Goal: Information Seeking & Learning: Check status

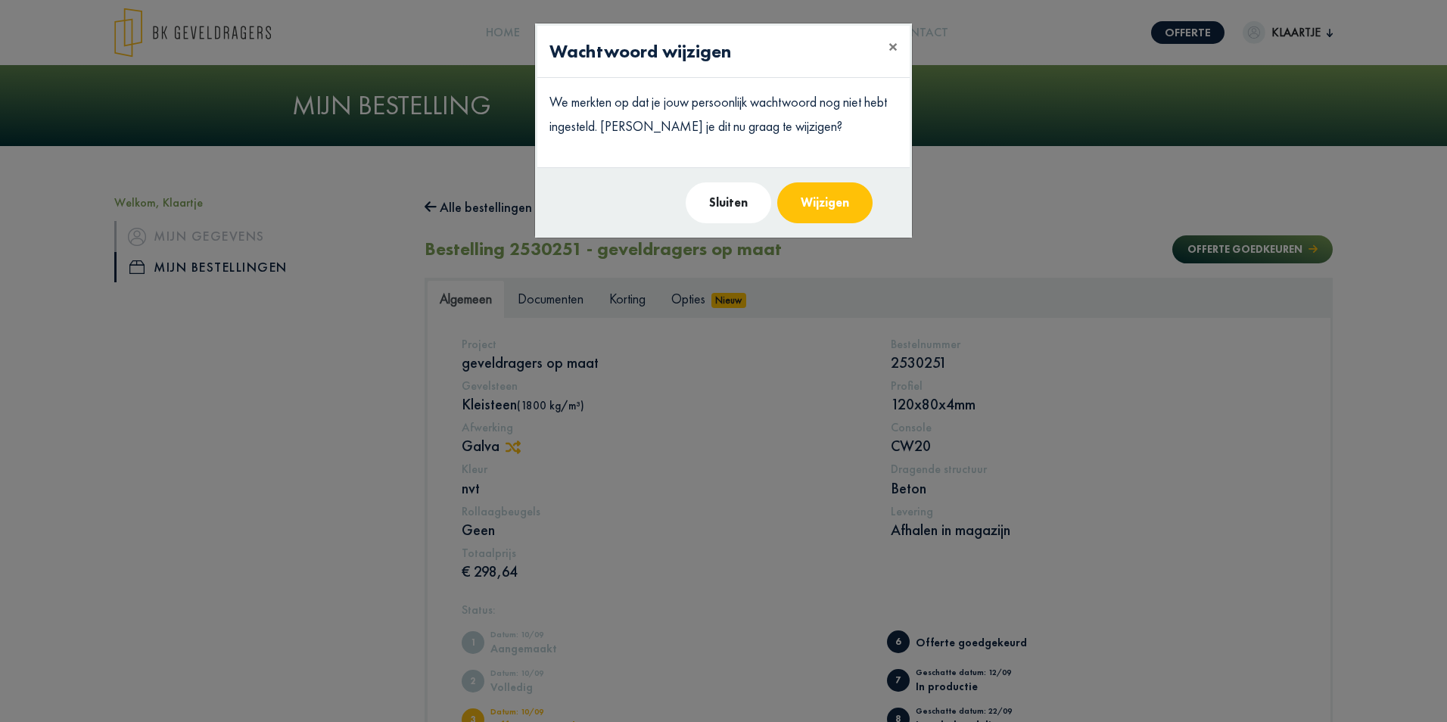
click at [755, 203] on button "Sluiten" at bounding box center [729, 202] width 86 height 41
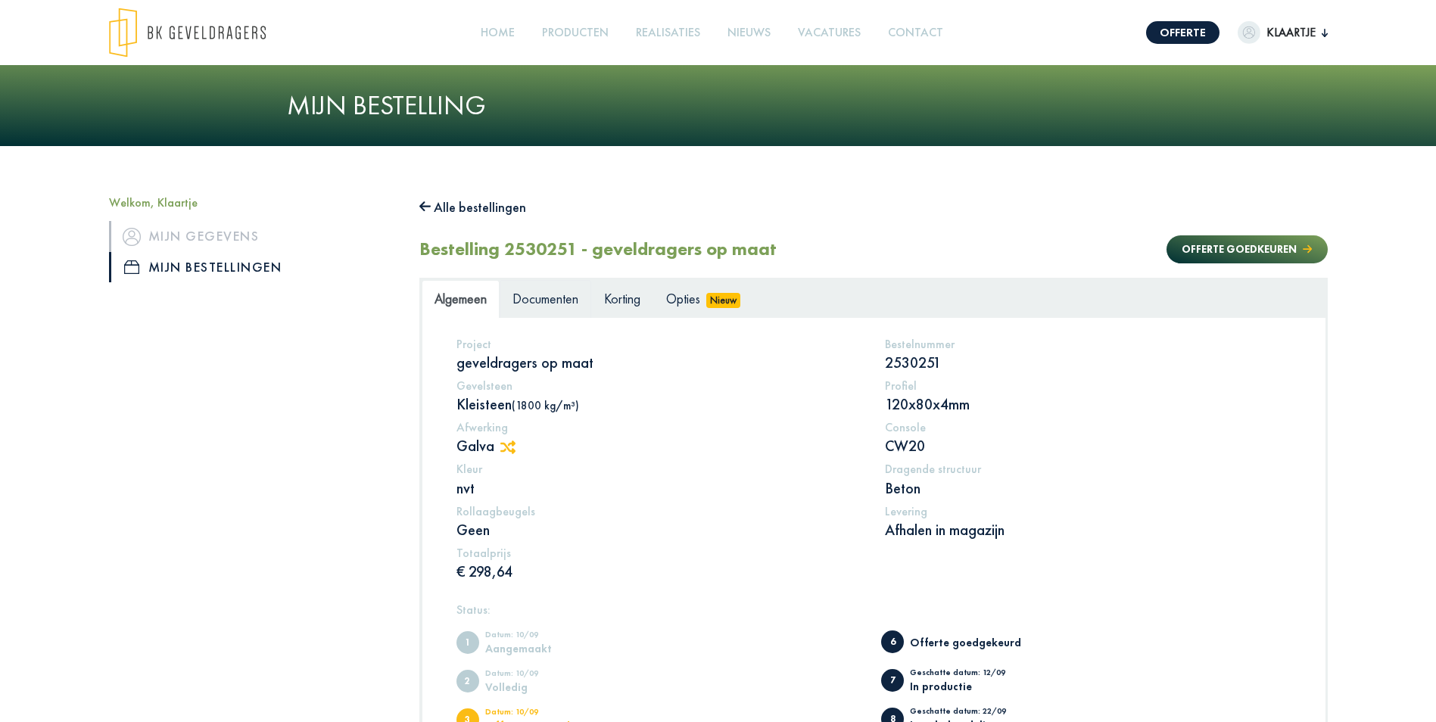
click at [564, 293] on span "Documenten" at bounding box center [545, 298] width 66 height 17
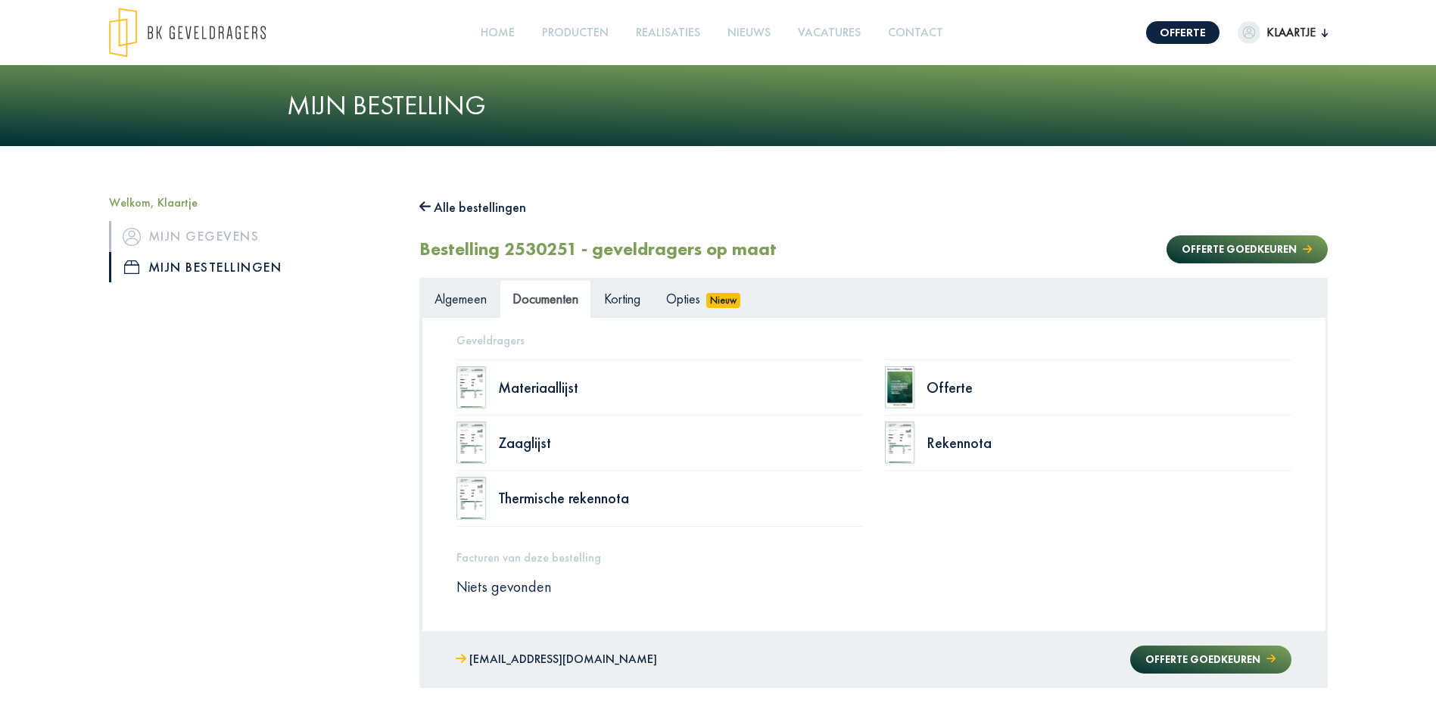
click at [633, 307] on span "Korting" at bounding box center [622, 298] width 36 height 17
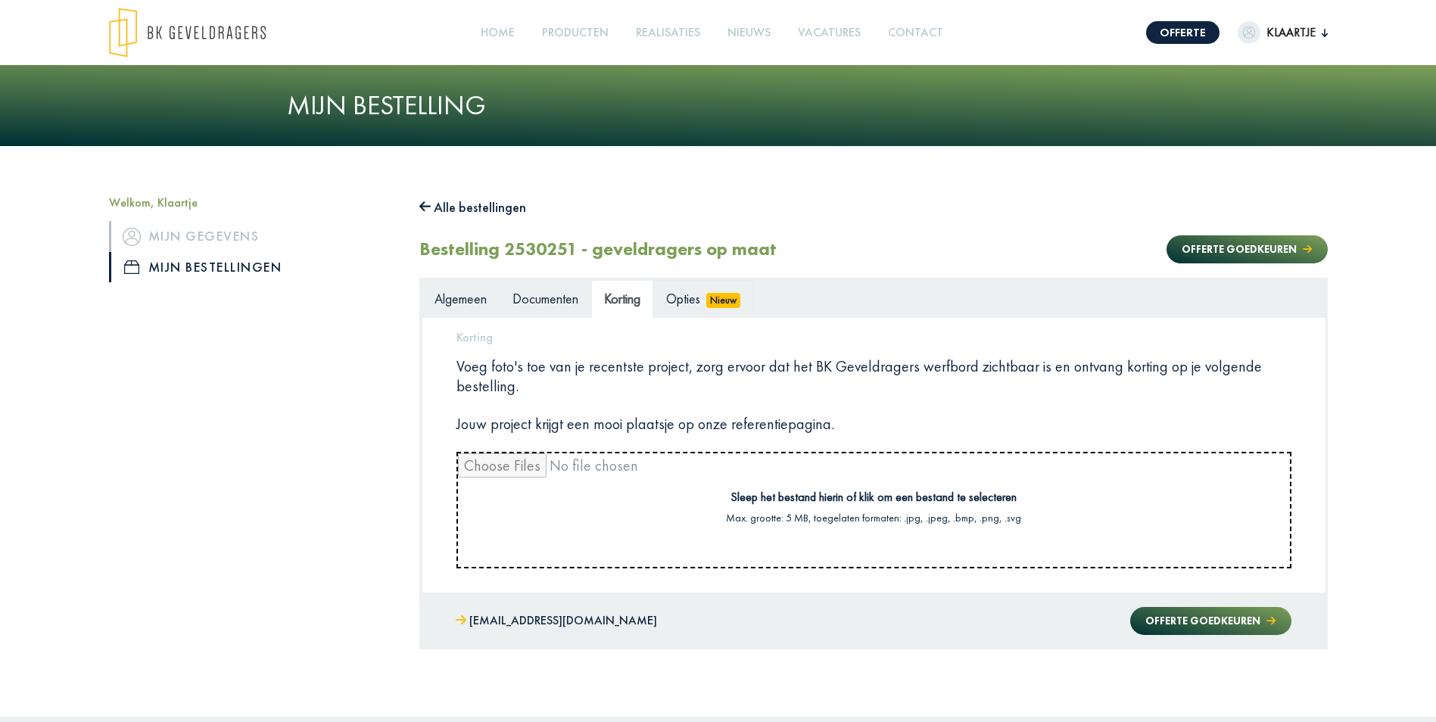
click at [680, 296] on span "Opties" at bounding box center [683, 298] width 34 height 17
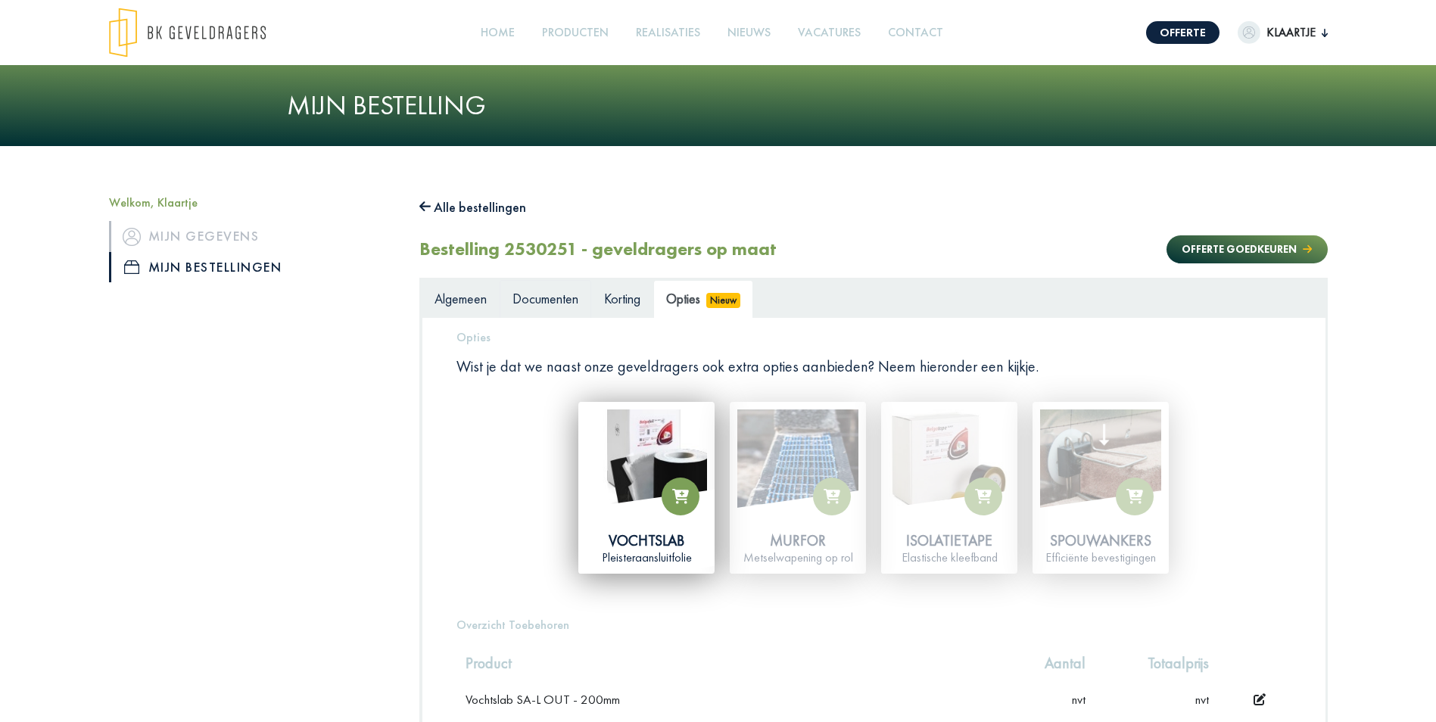
click at [536, 293] on span "Documenten" at bounding box center [545, 298] width 66 height 17
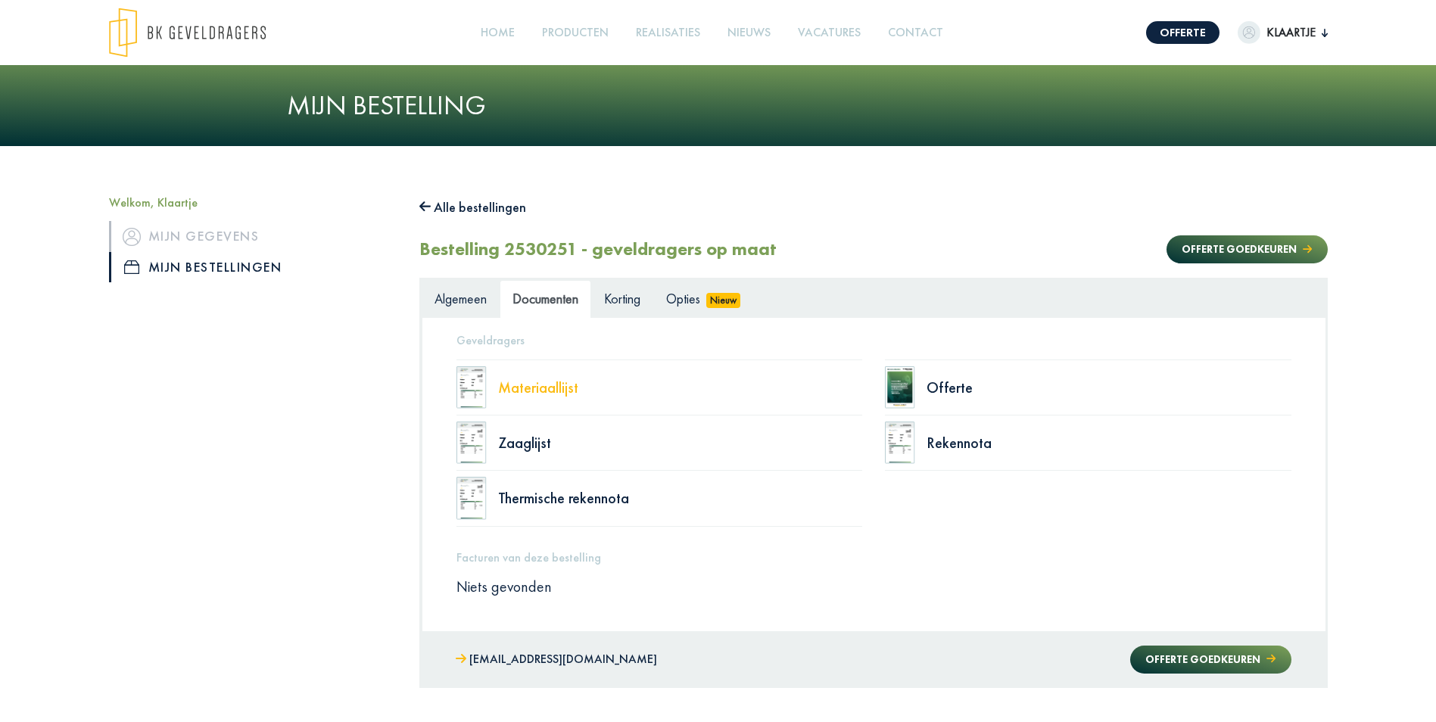
click at [539, 385] on div "Materiaallijst" at bounding box center [680, 387] width 365 height 15
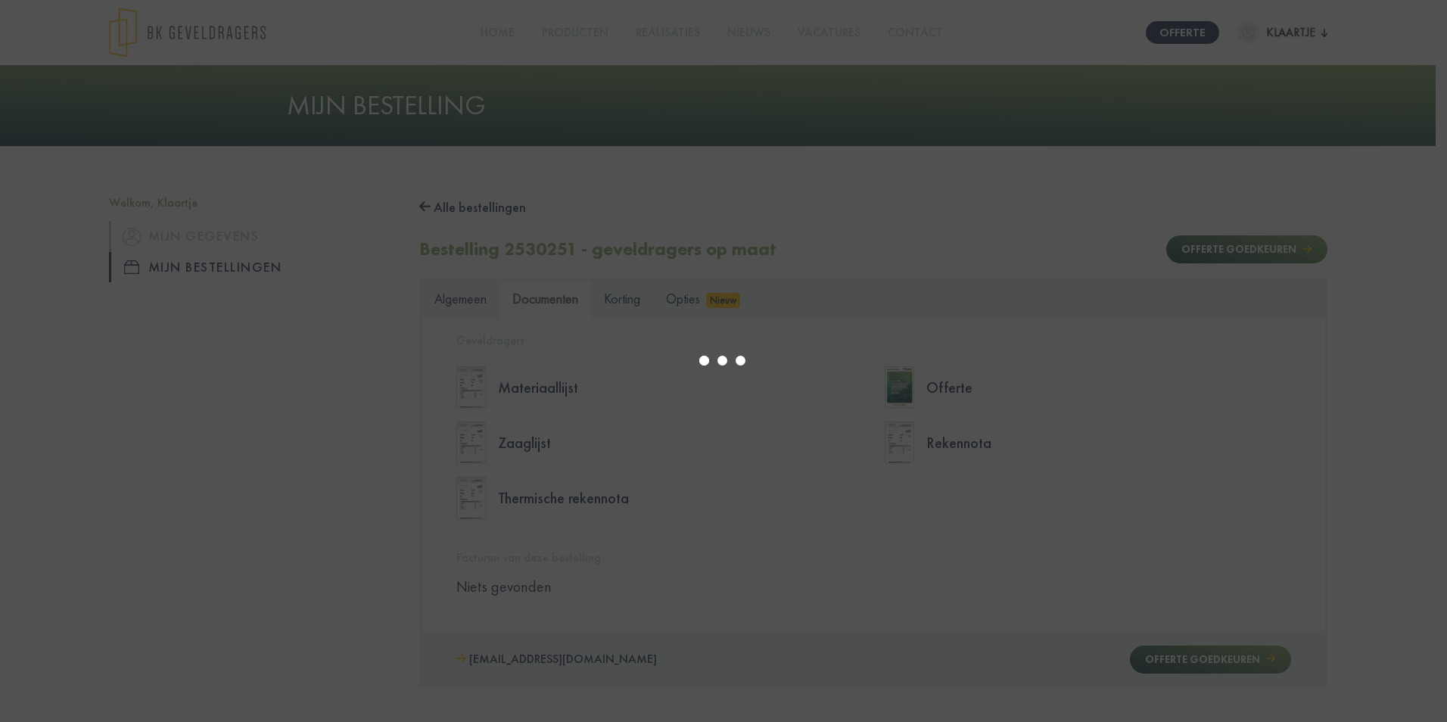
select select "******"
type input "*"
select select "****"
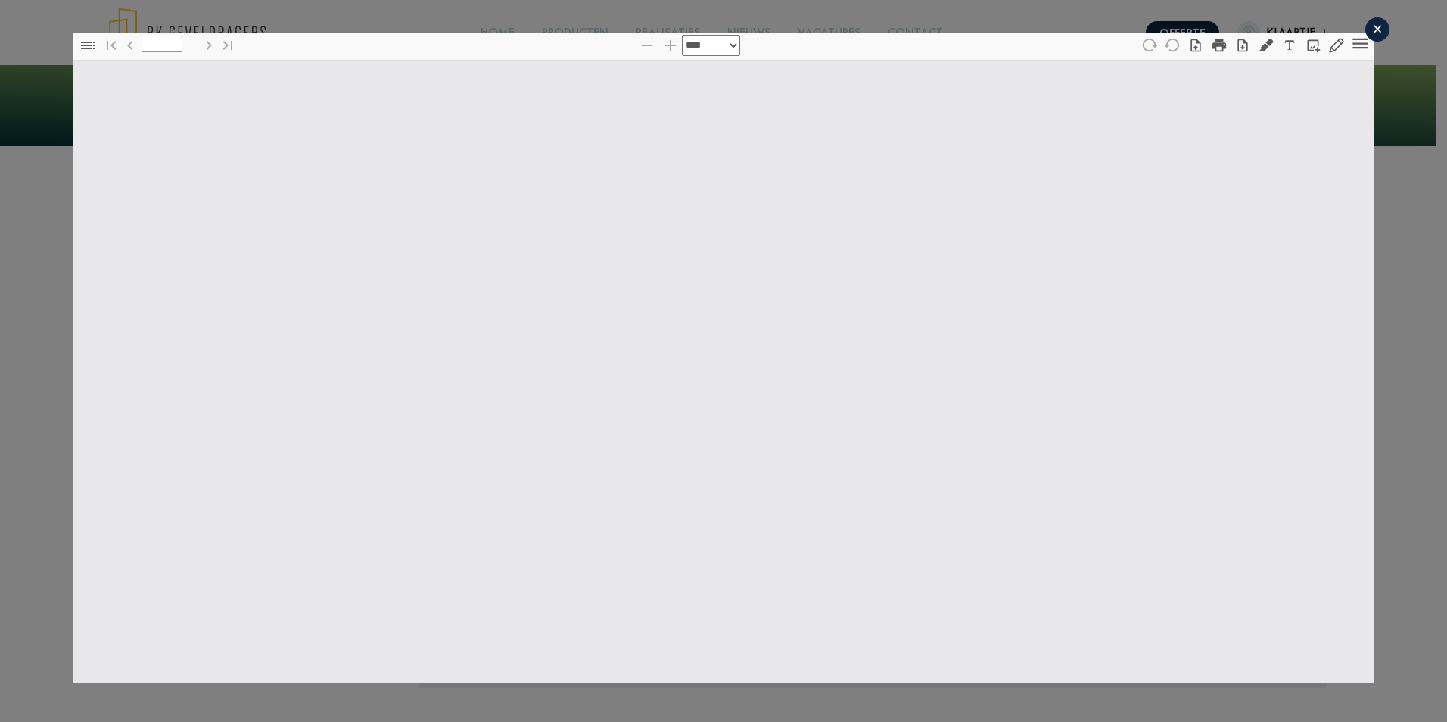
type input "*"
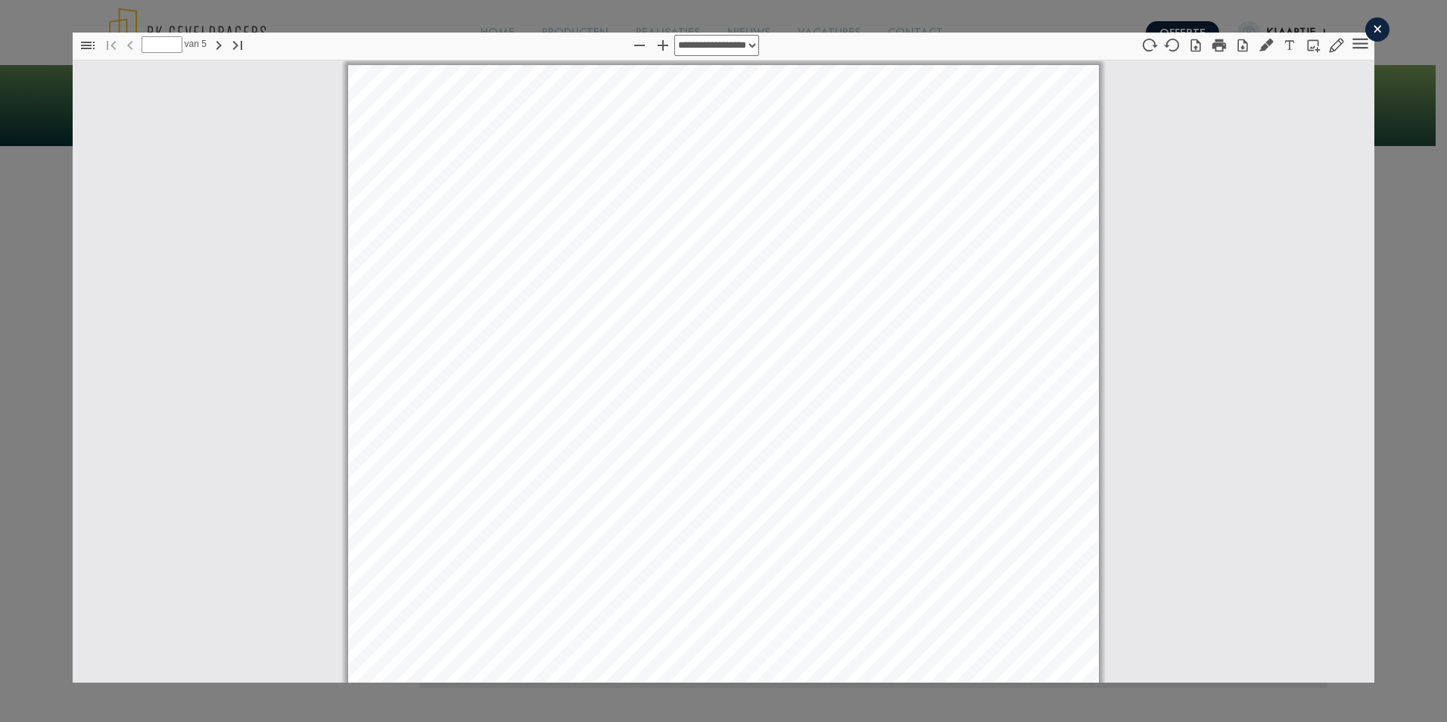
select select "****"
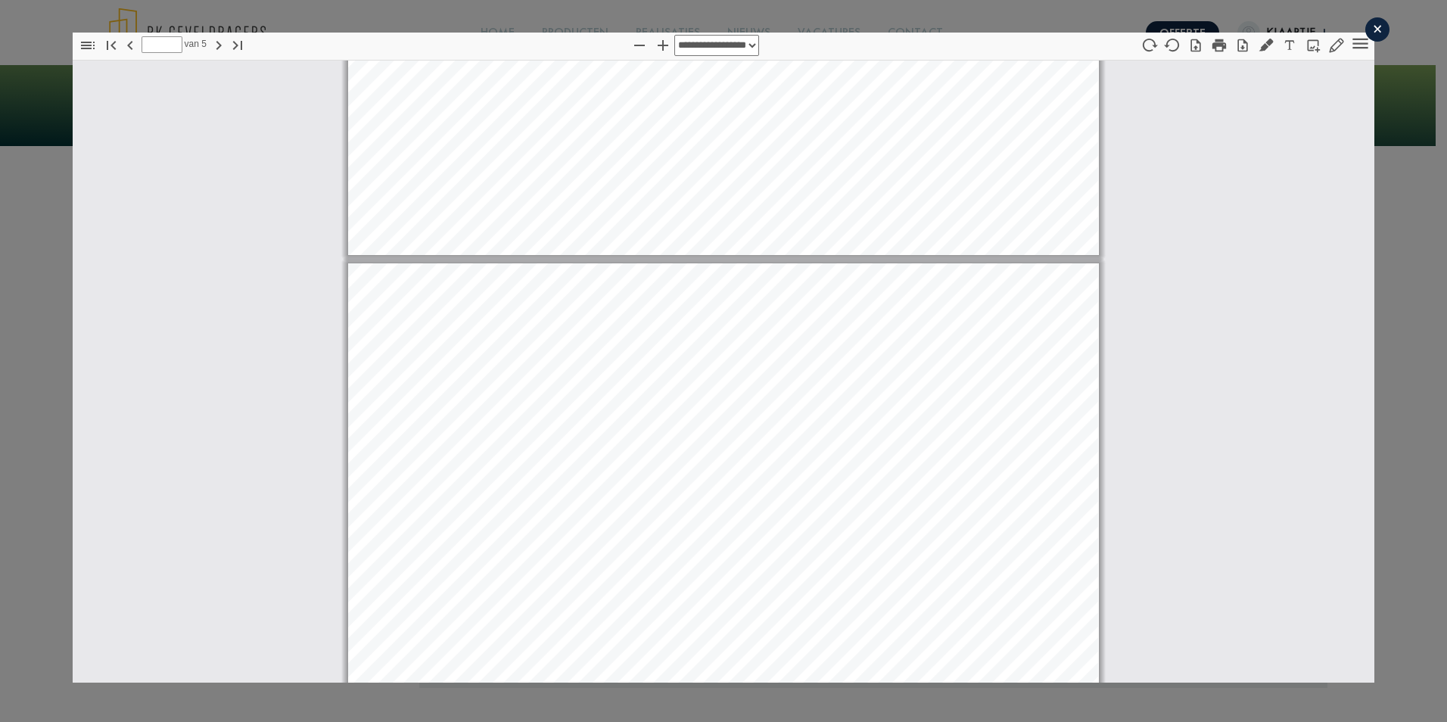
type input "*"
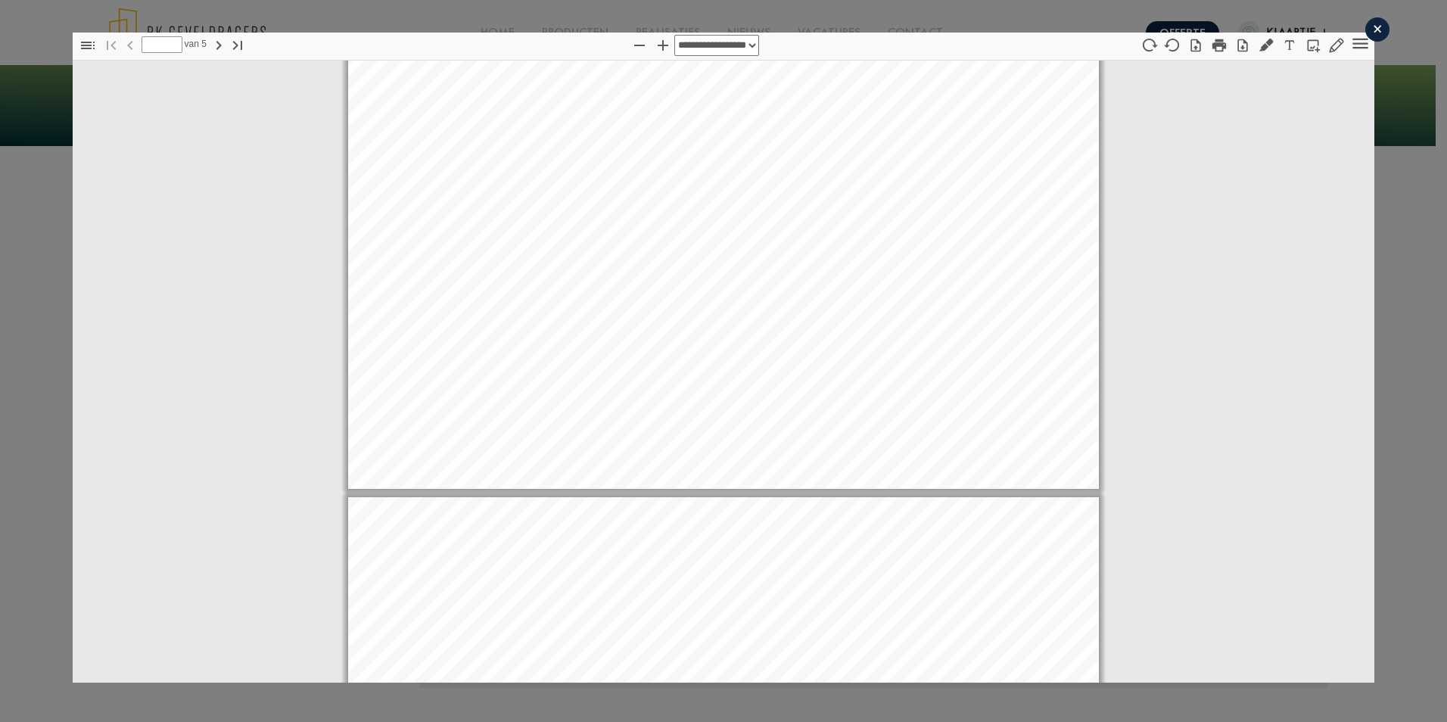
scroll to position [418, 0]
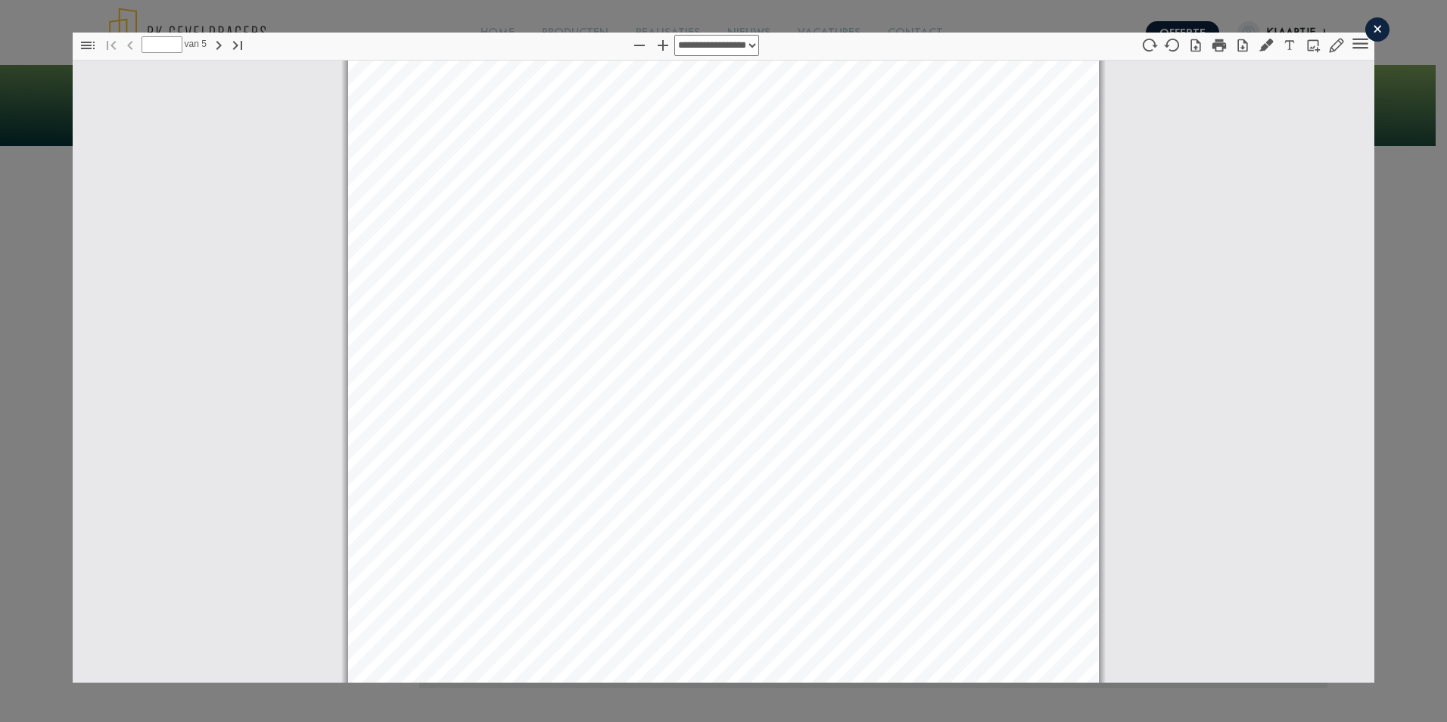
click at [17, 36] on div "**********" at bounding box center [723, 357] width 1447 height 714
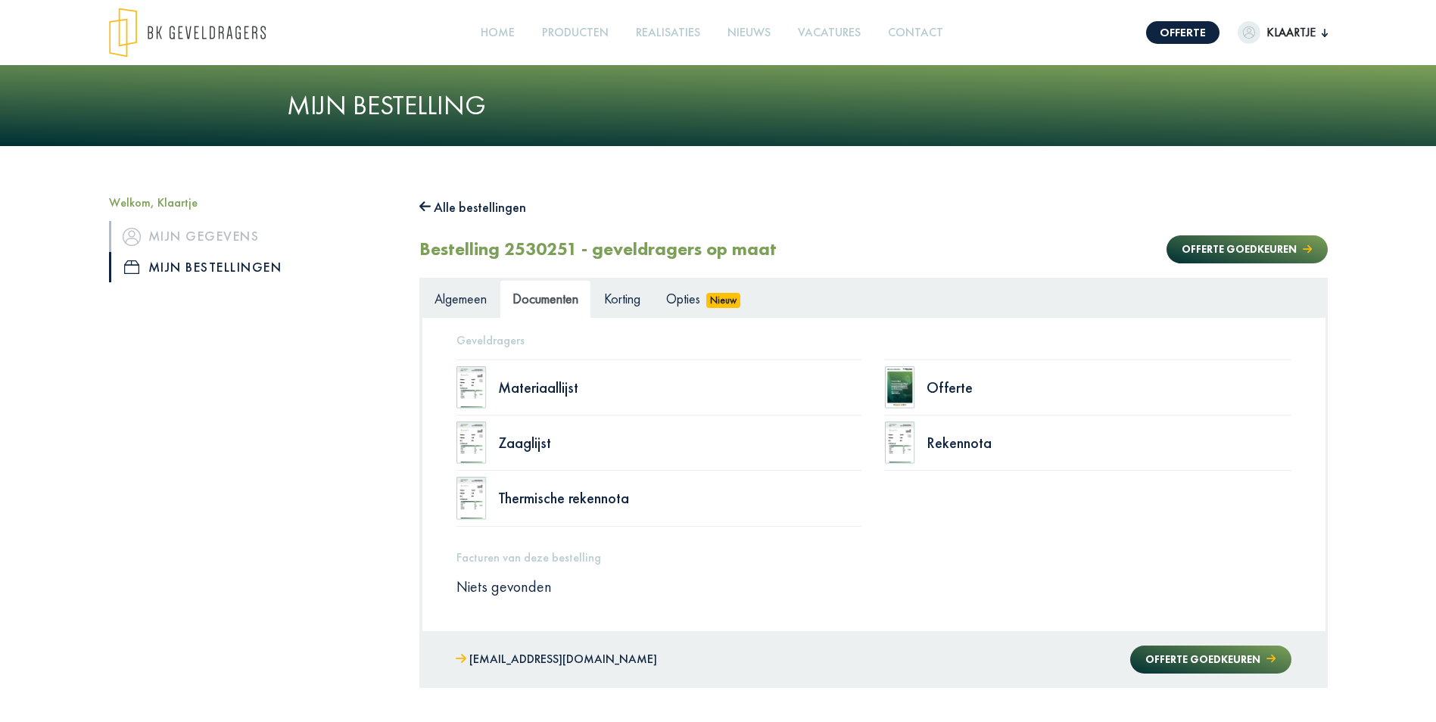
click at [532, 400] on div "Materiaallijst" at bounding box center [659, 388] width 406 height 56
click at [536, 393] on div "Materiaallijst" at bounding box center [680, 387] width 365 height 15
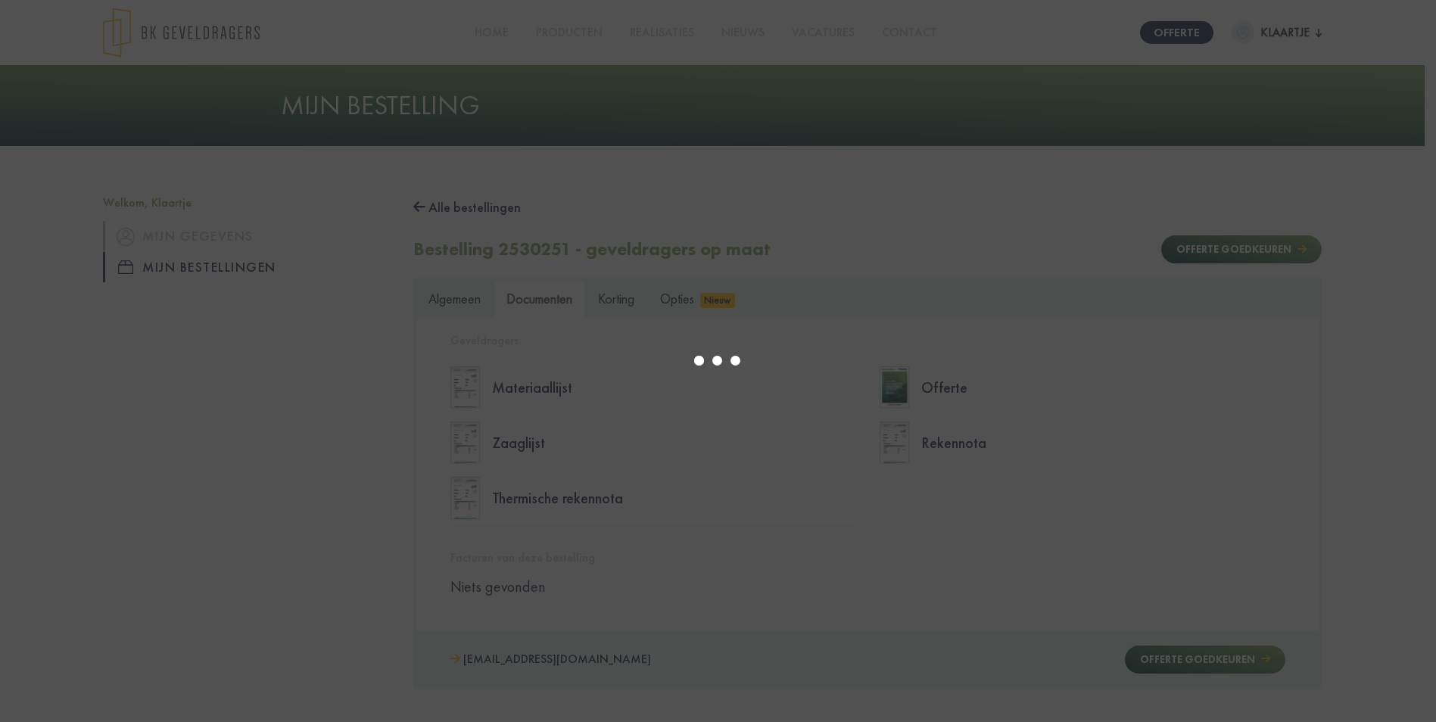
type input "*"
select select "****"
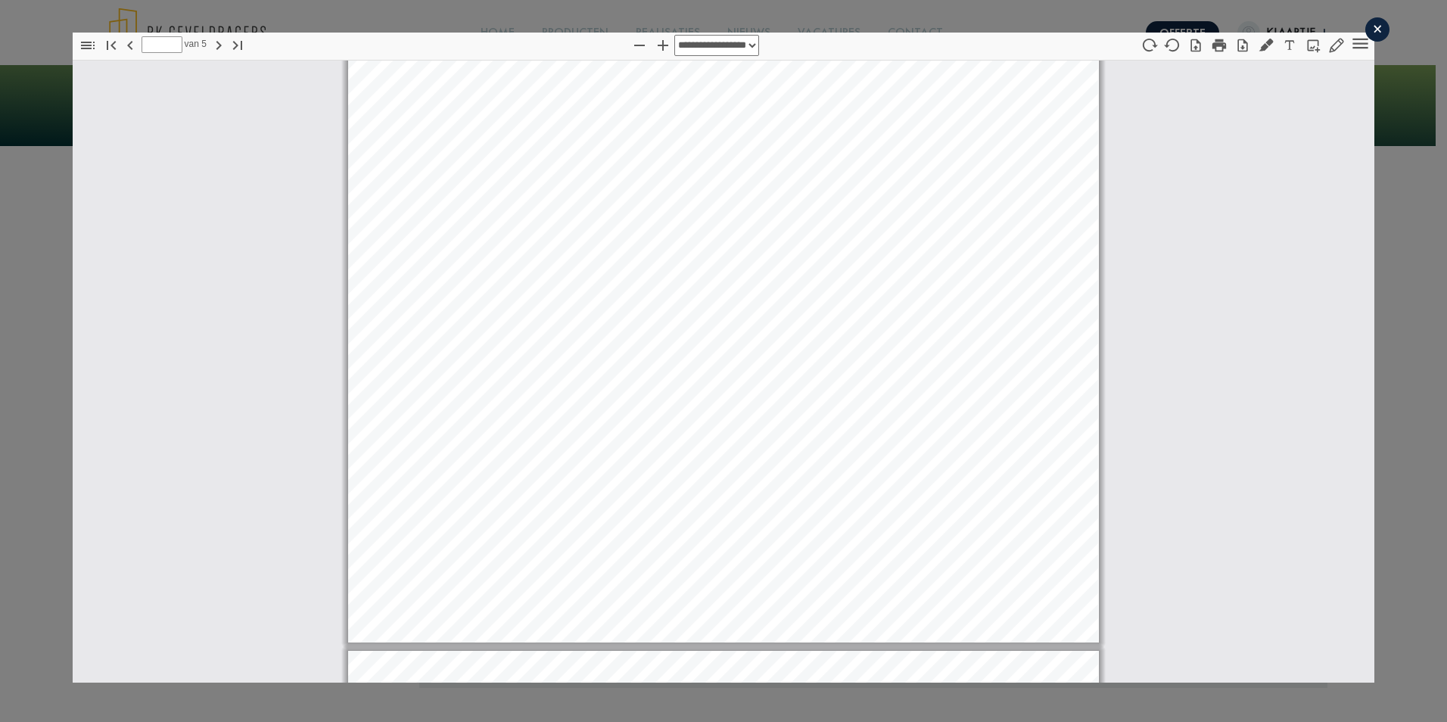
scroll to position [3716, 0]
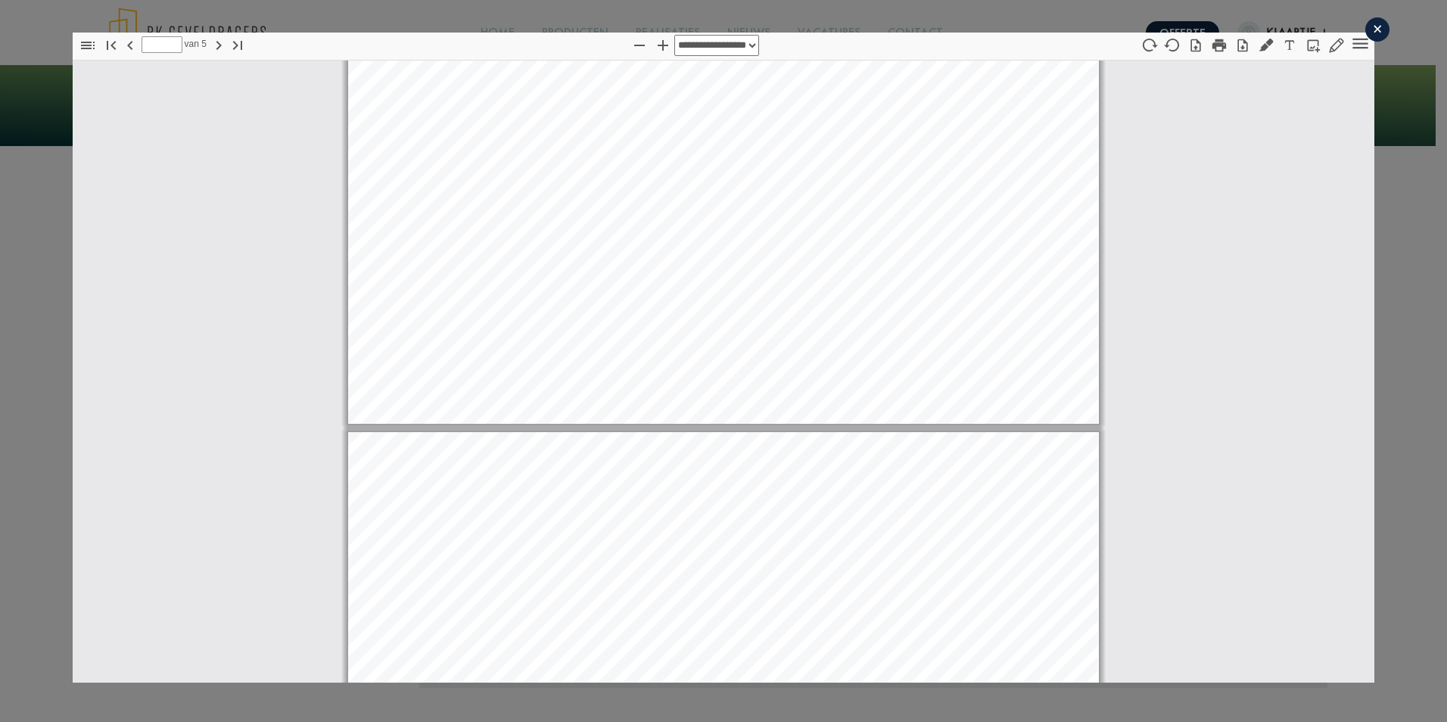
type input "*"
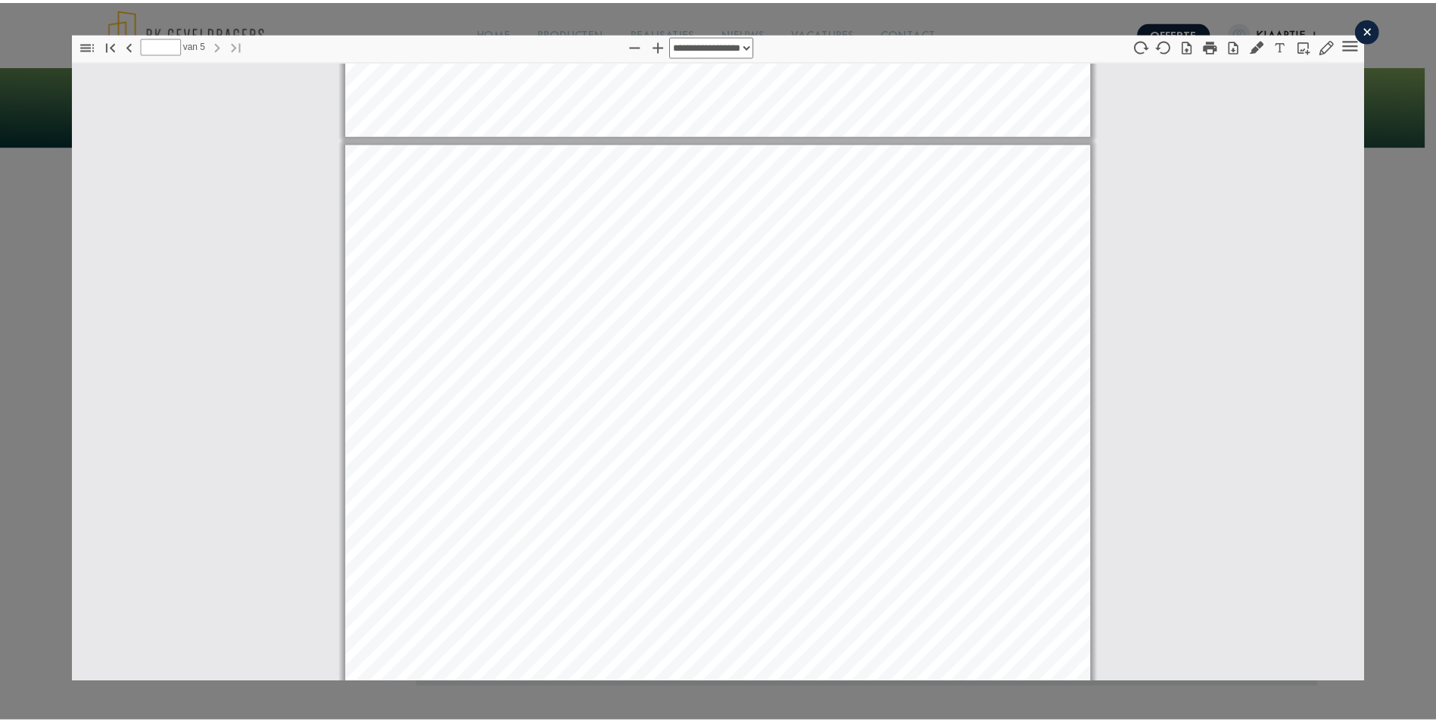
scroll to position [4205, 0]
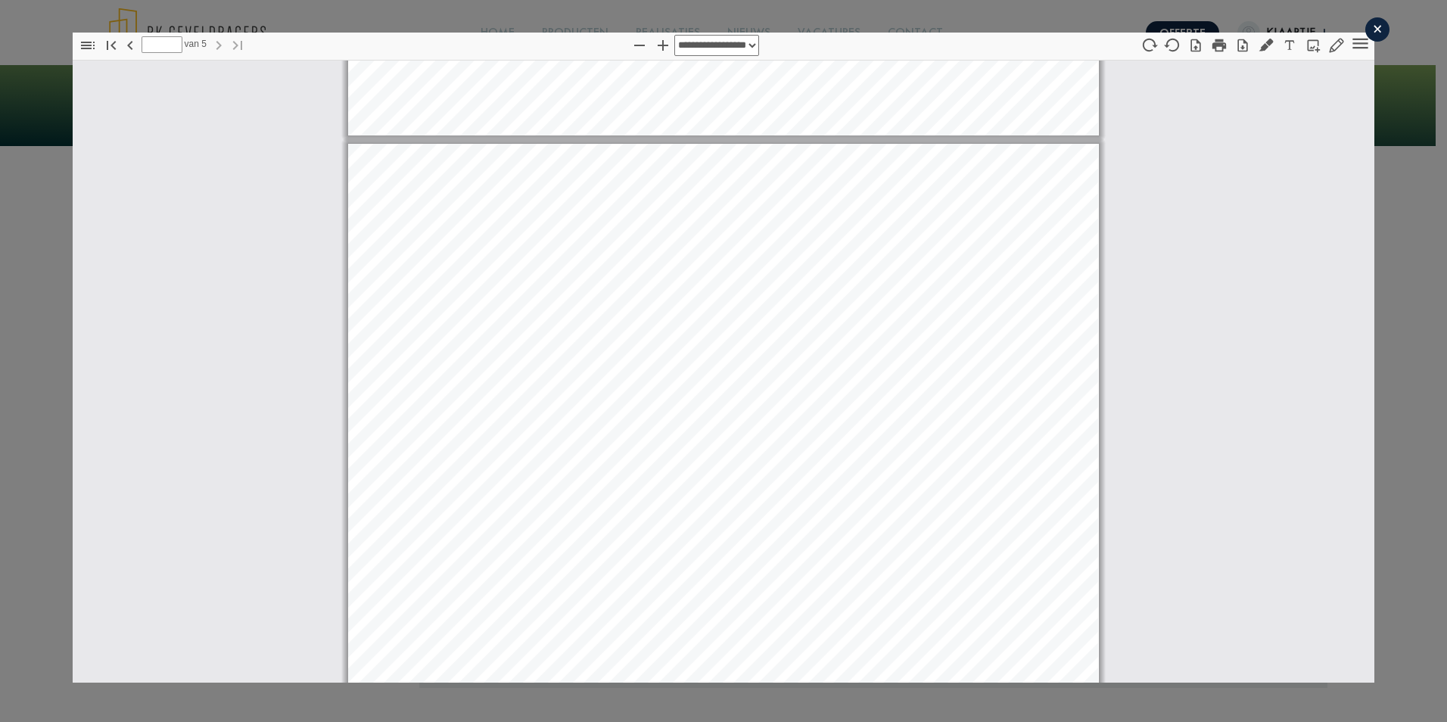
click at [1367, 31] on div "×" at bounding box center [1377, 29] width 24 height 24
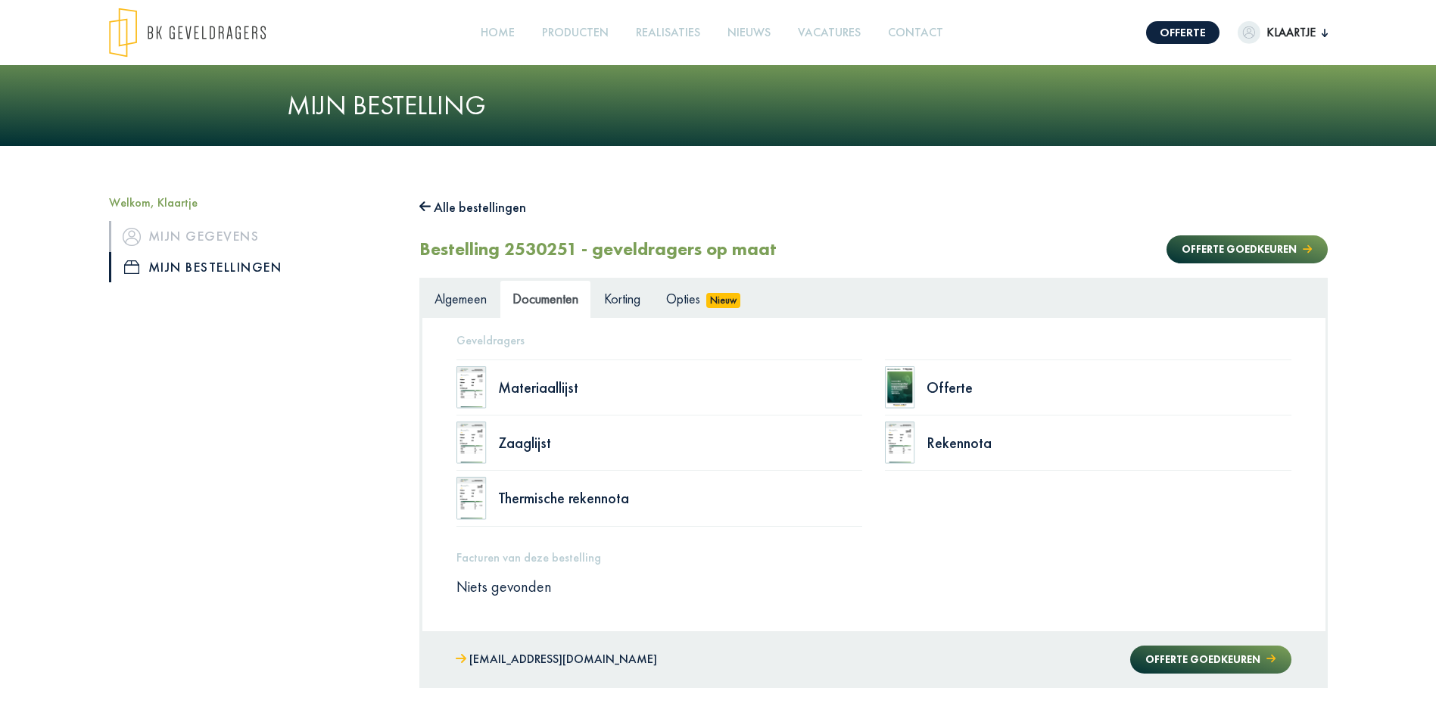
click at [465, 207] on button "Alle bestellingen" at bounding box center [472, 207] width 107 height 24
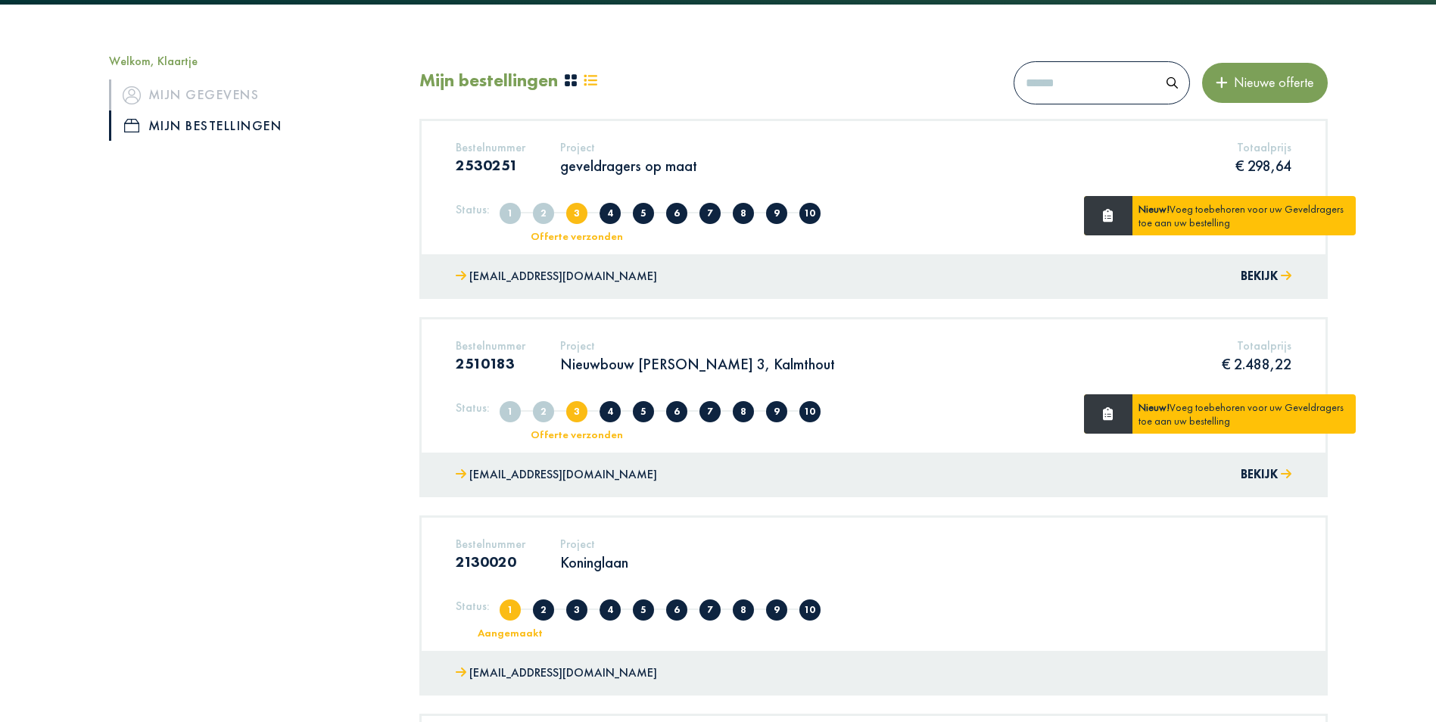
scroll to position [151, 0]
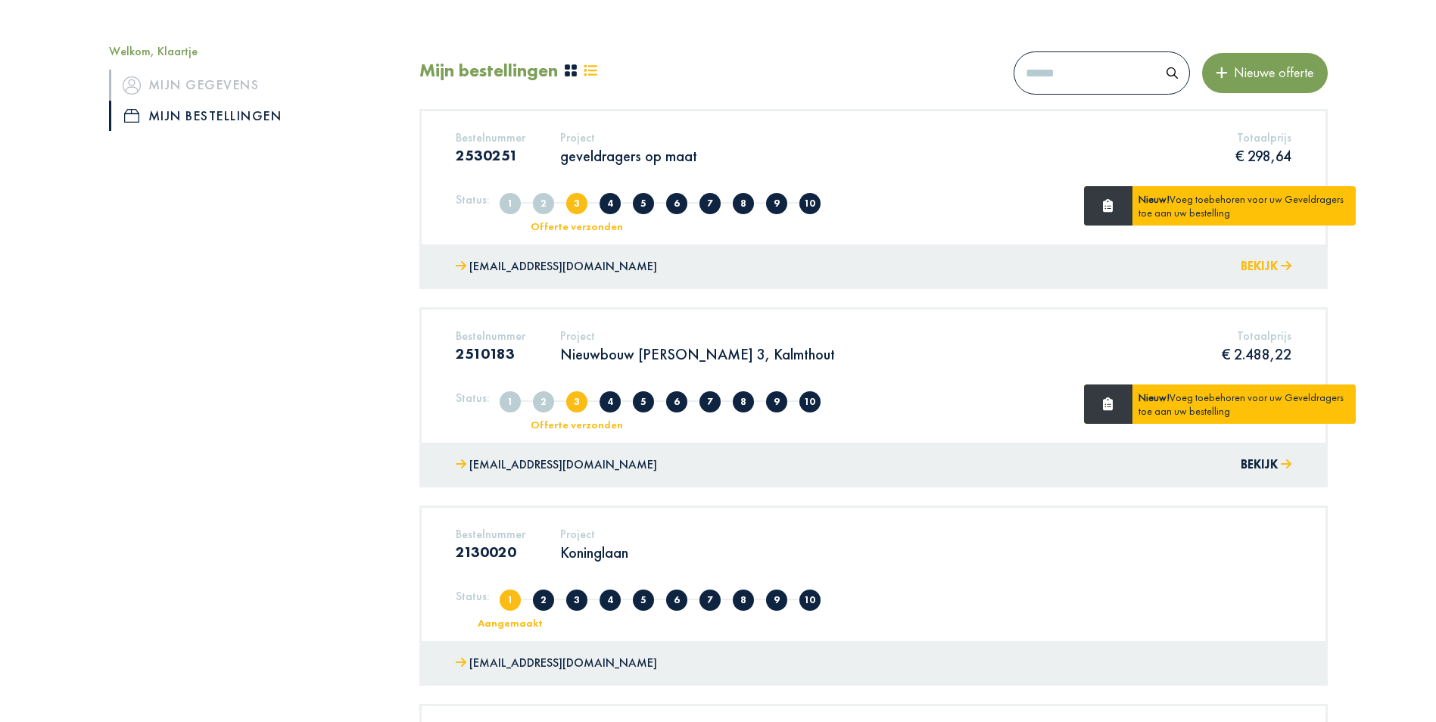
click at [1263, 264] on button "Bekijk" at bounding box center [1265, 267] width 51 height 22
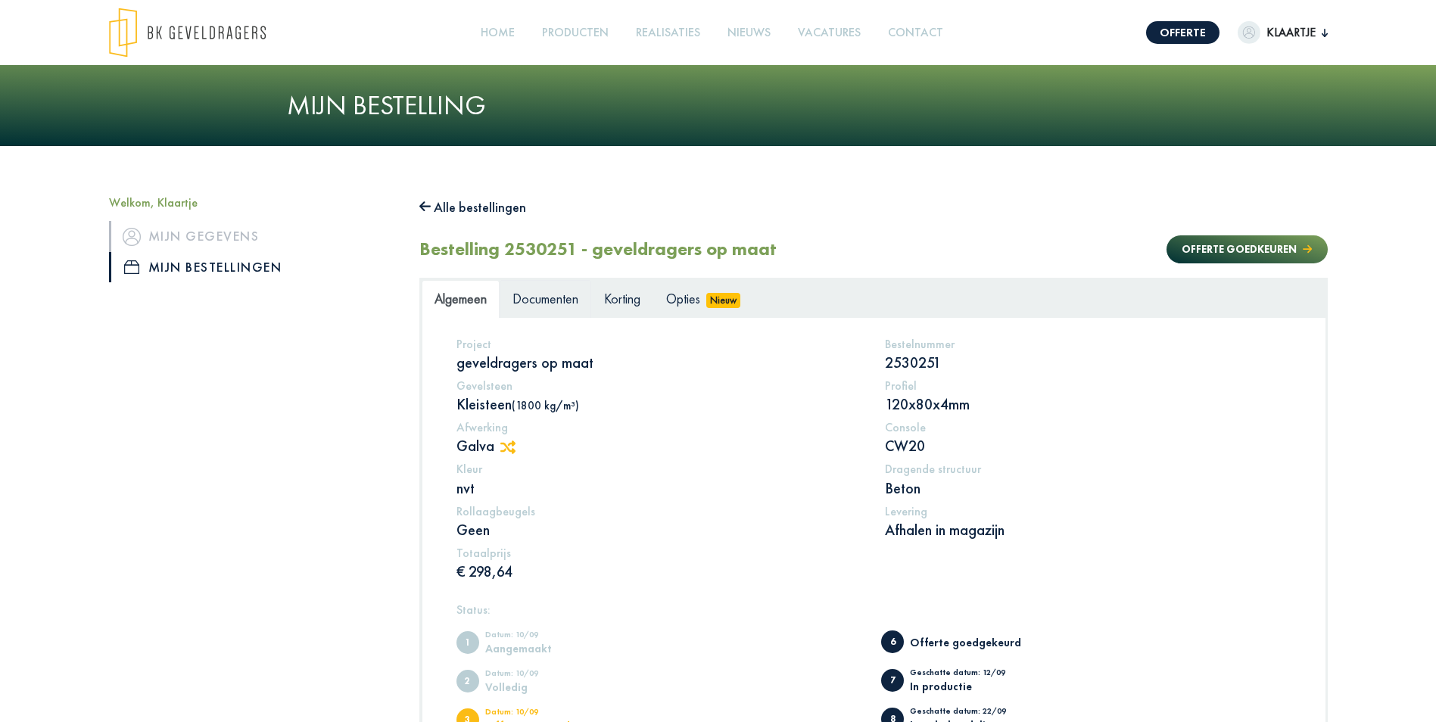
click at [551, 295] on span "Documenten" at bounding box center [545, 298] width 66 height 17
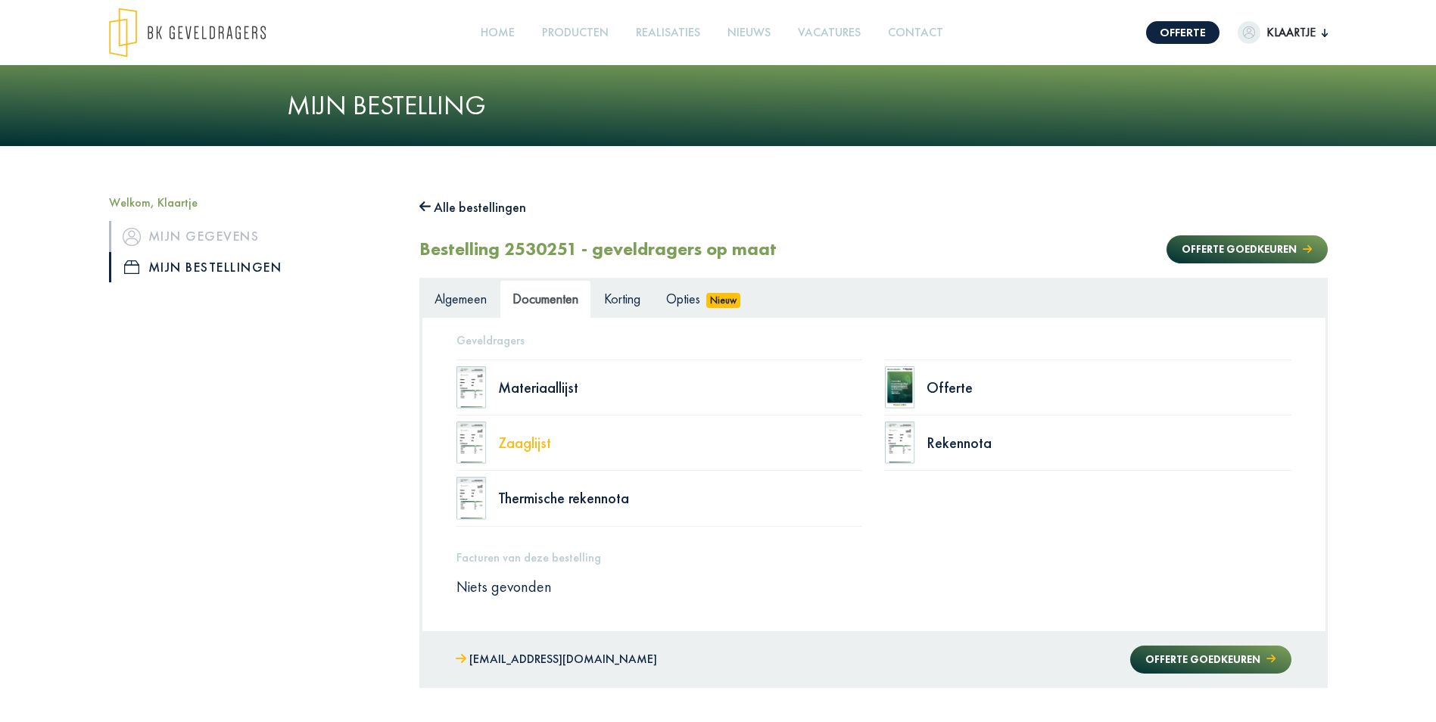
click at [517, 443] on div "Zaaglijst" at bounding box center [680, 442] width 365 height 15
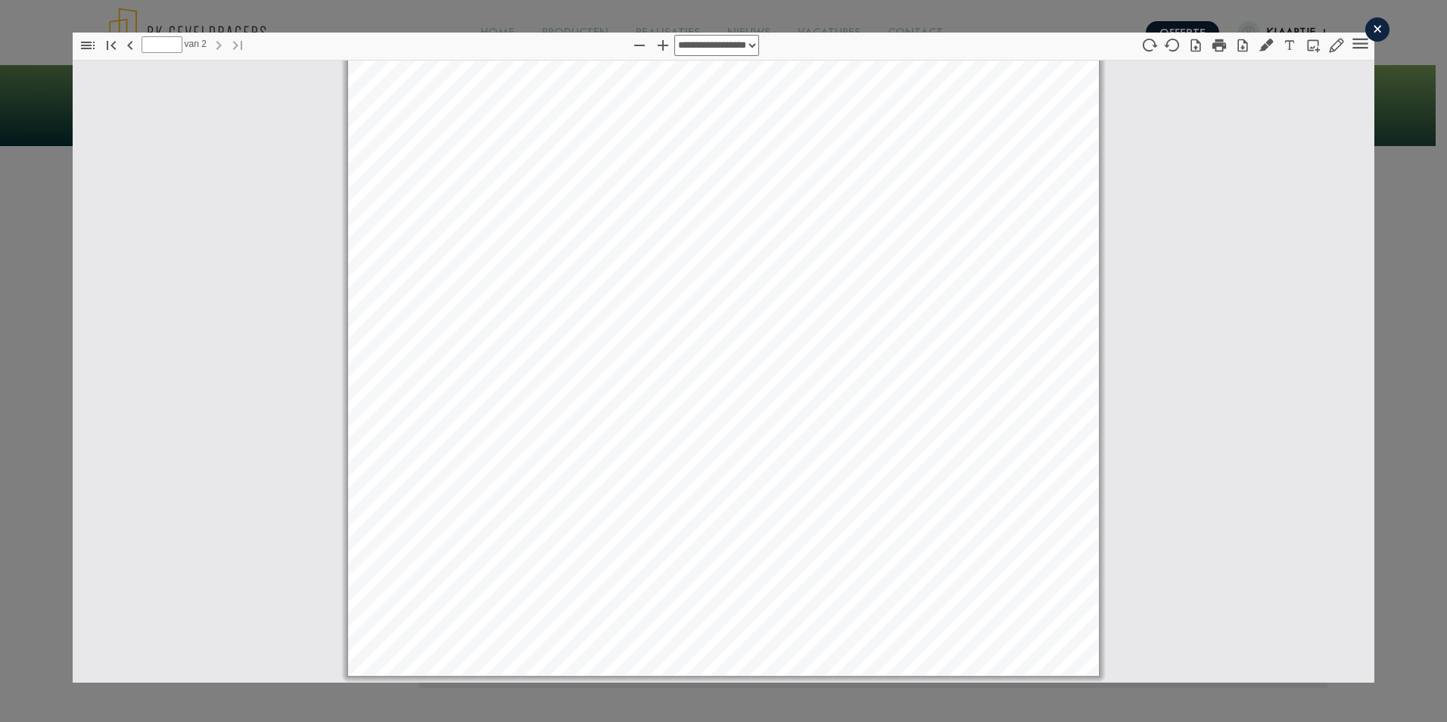
scroll to position [994, 0]
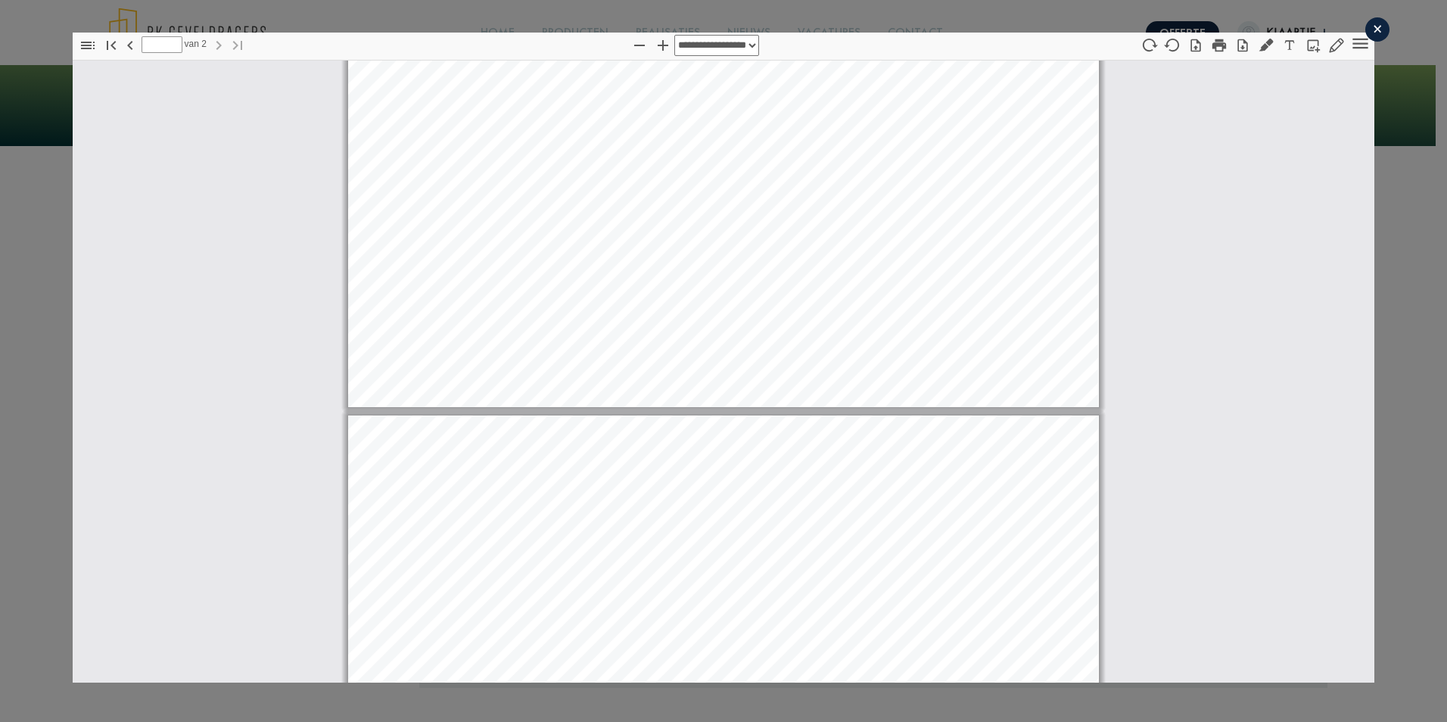
type input "*"
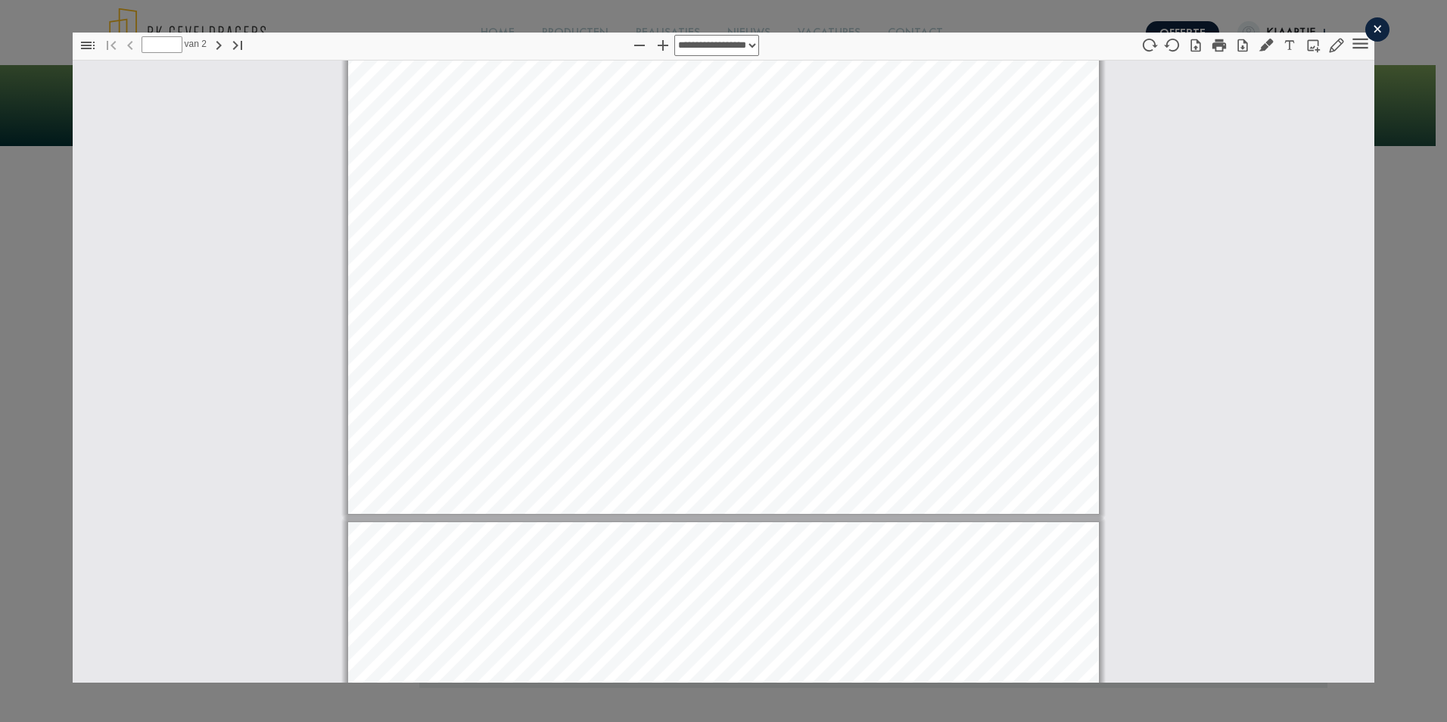
scroll to position [162, 0]
click at [1368, 28] on div "×" at bounding box center [1377, 29] width 24 height 24
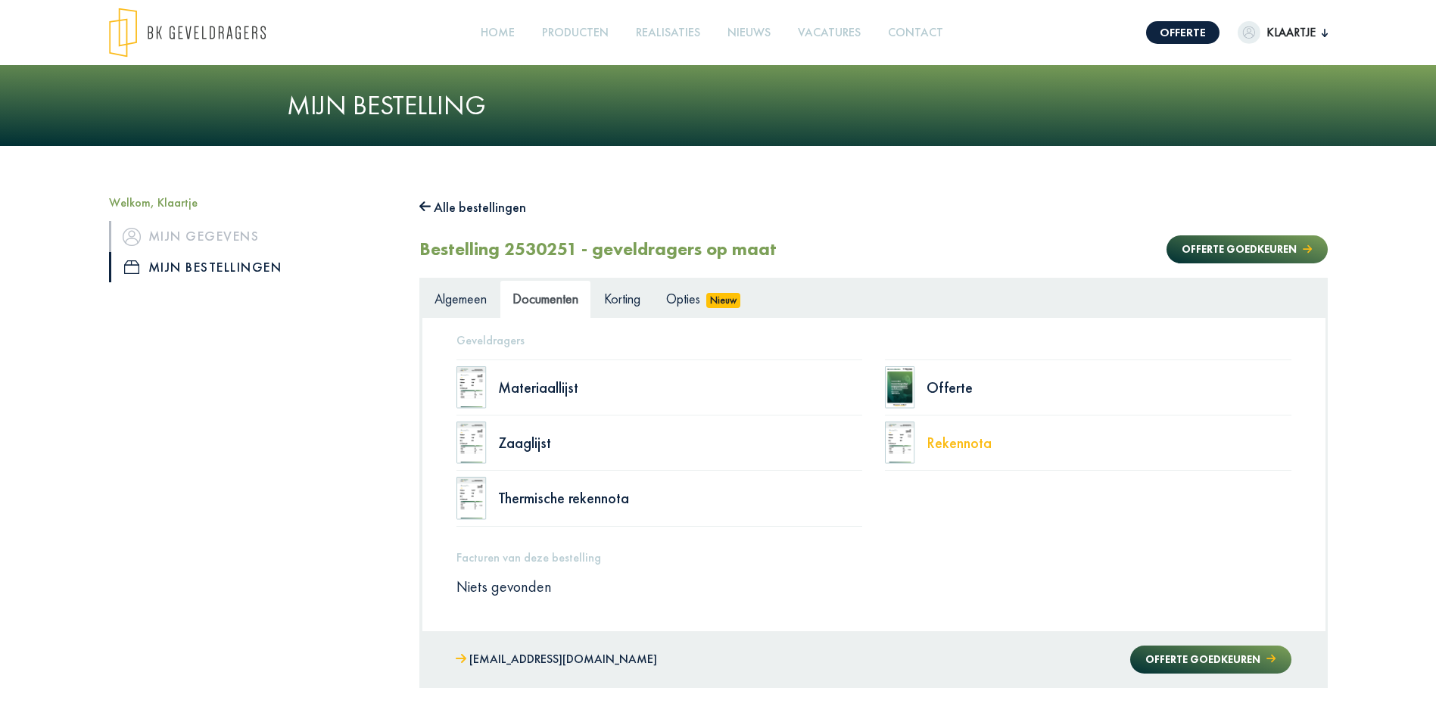
click at [965, 446] on div "Rekennota" at bounding box center [1108, 442] width 365 height 15
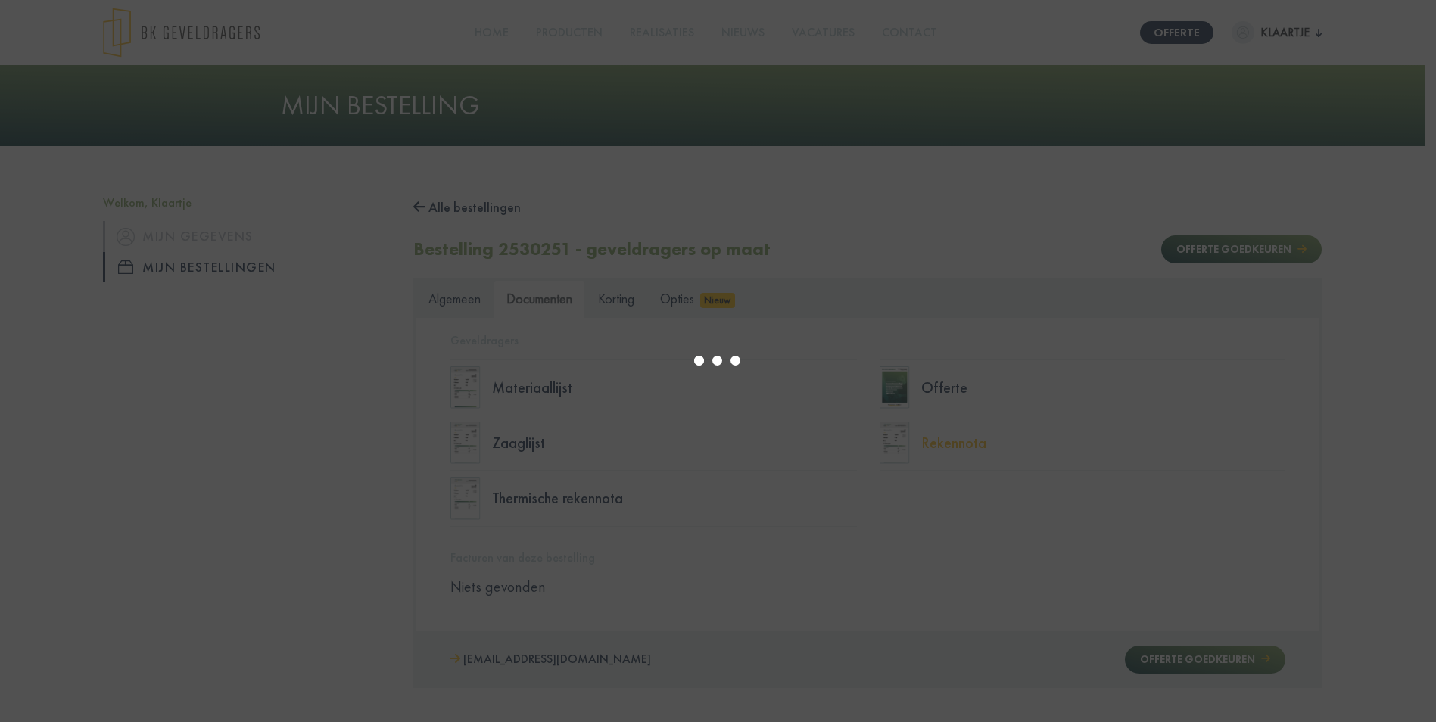
type input "*"
select select "****"
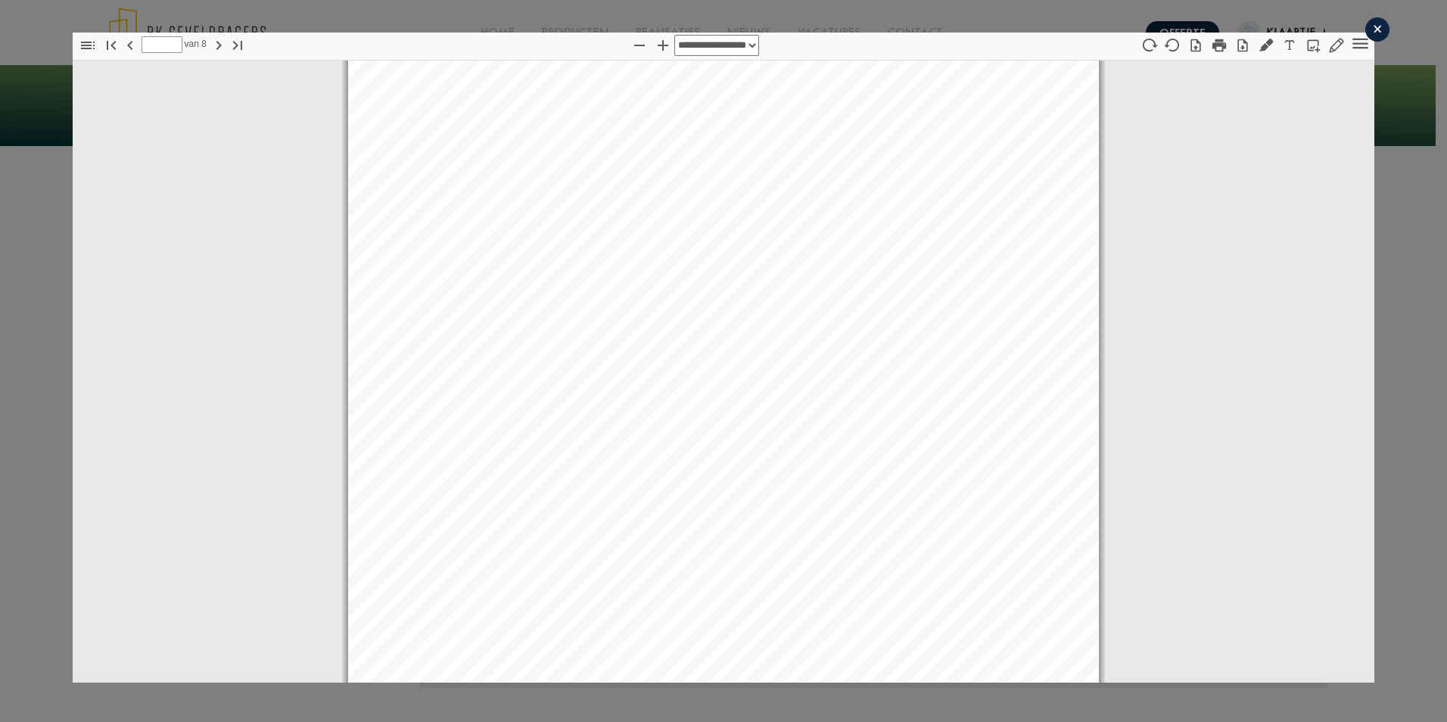
scroll to position [755, 0]
type input "*"
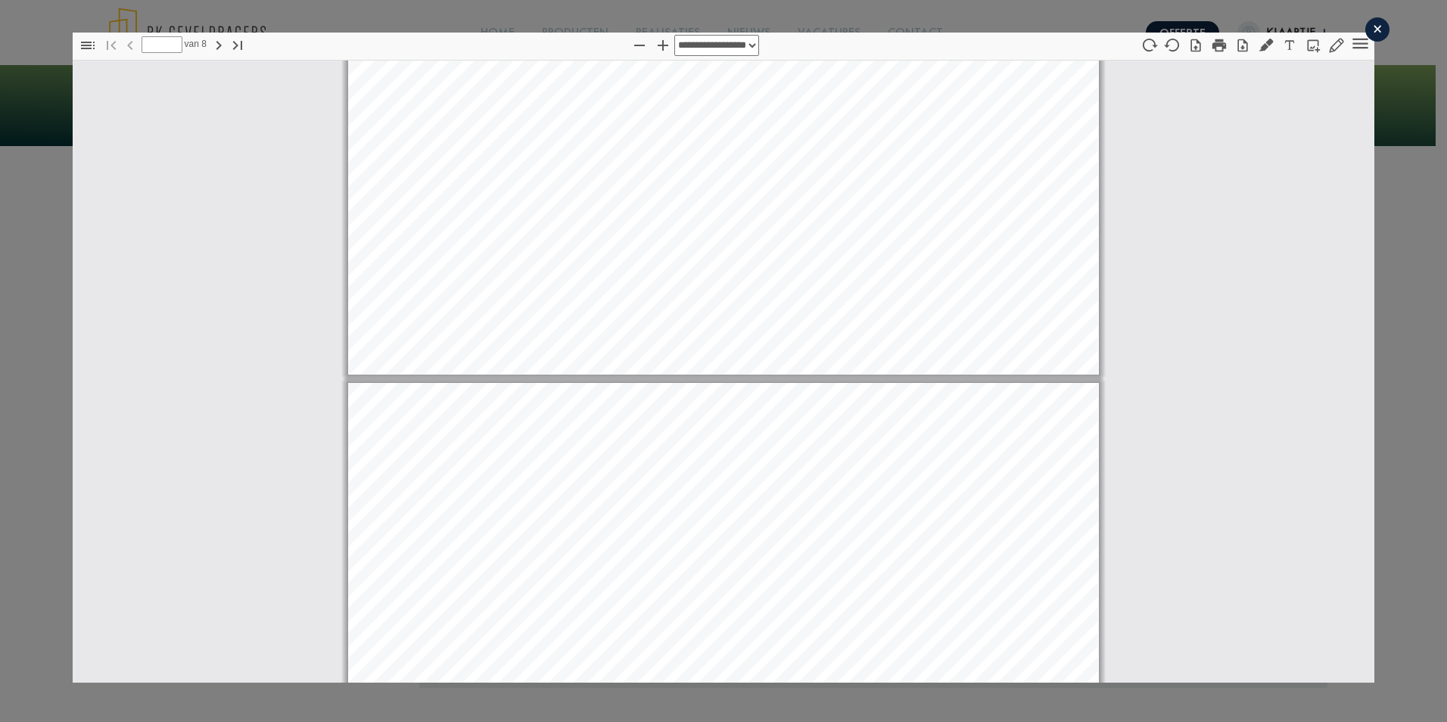
click at [1375, 28] on div "×" at bounding box center [1377, 29] width 24 height 24
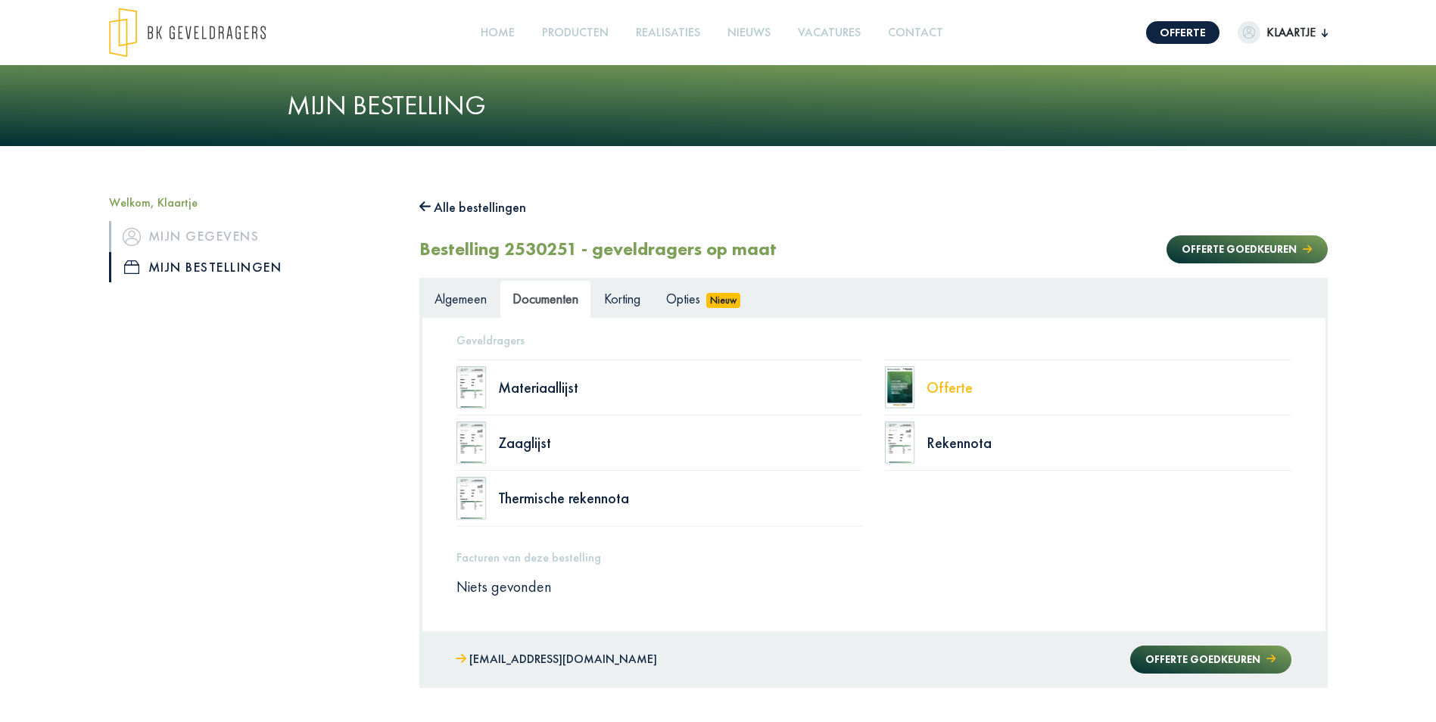
click at [957, 386] on div "Offerte" at bounding box center [1108, 387] width 365 height 15
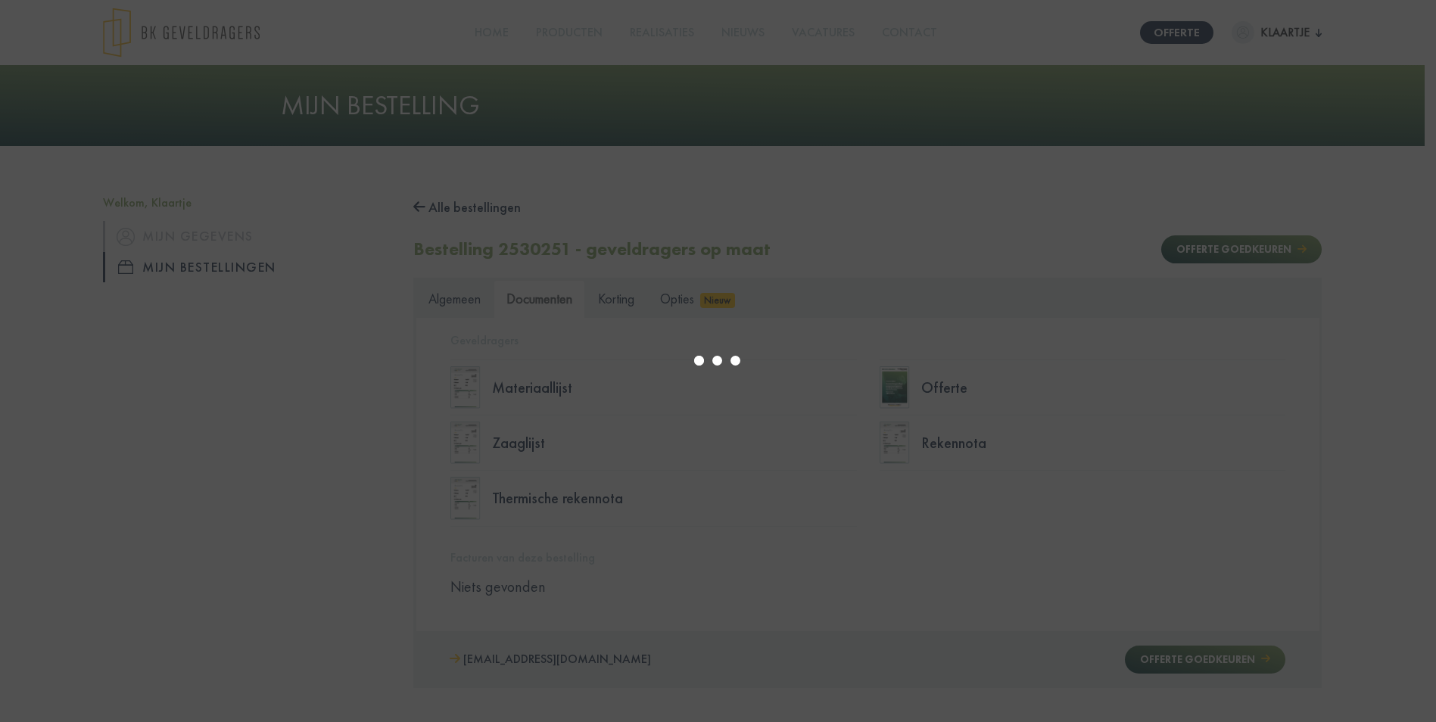
type input "*"
select select "****"
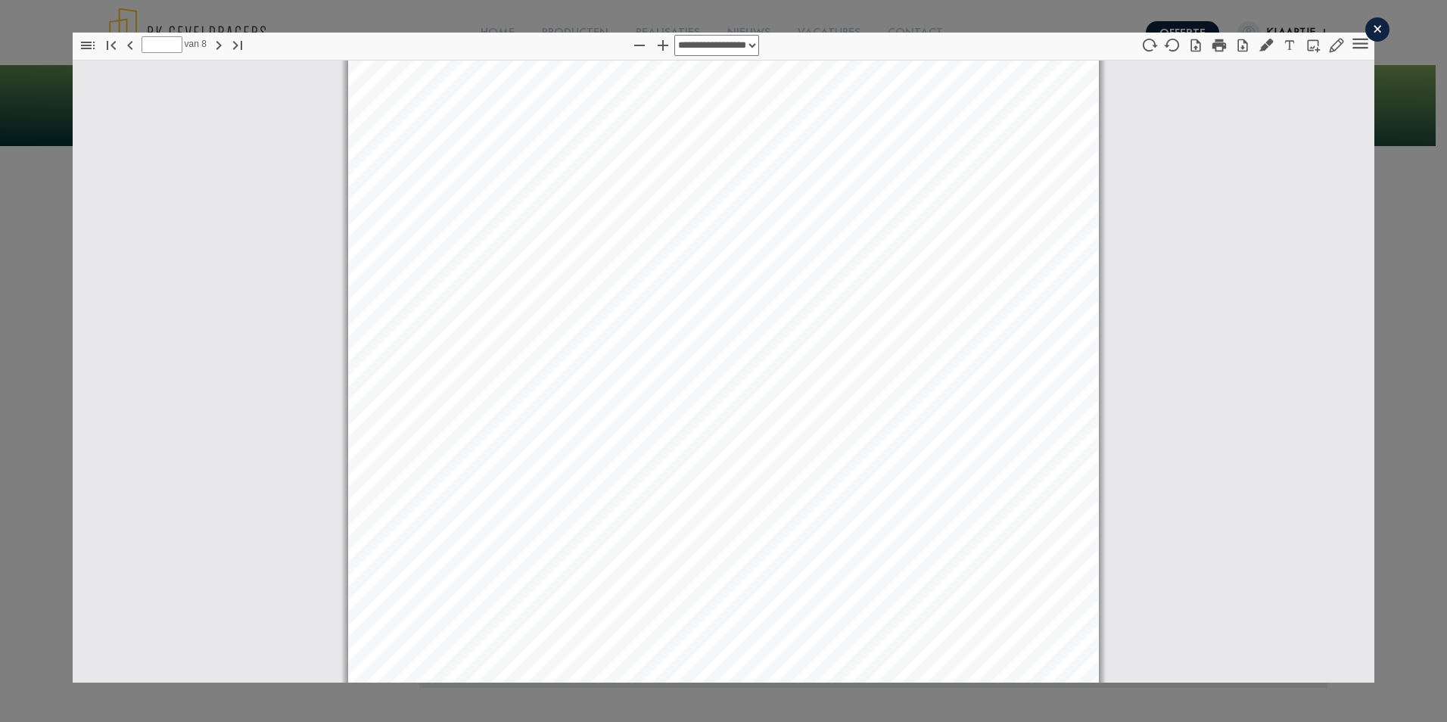
scroll to position [2572, 0]
type input "*"
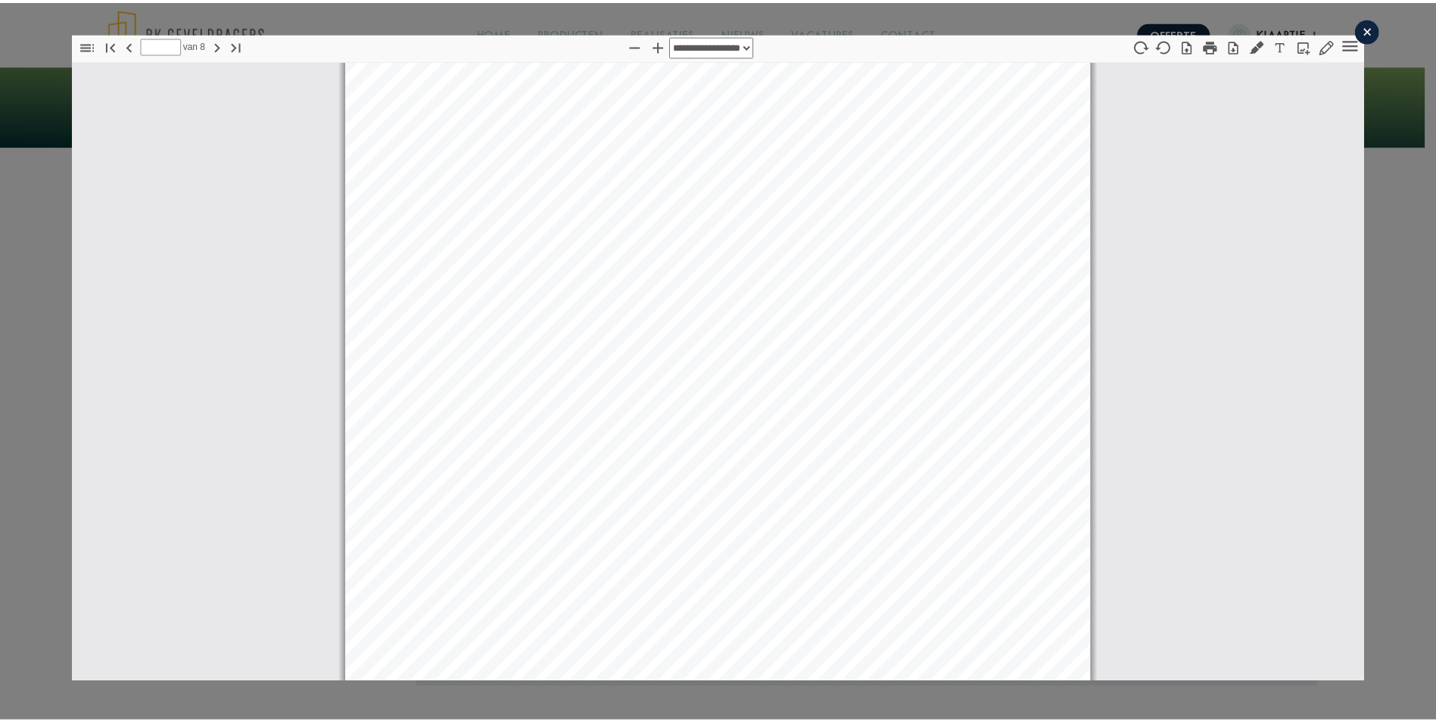
scroll to position [3556, 0]
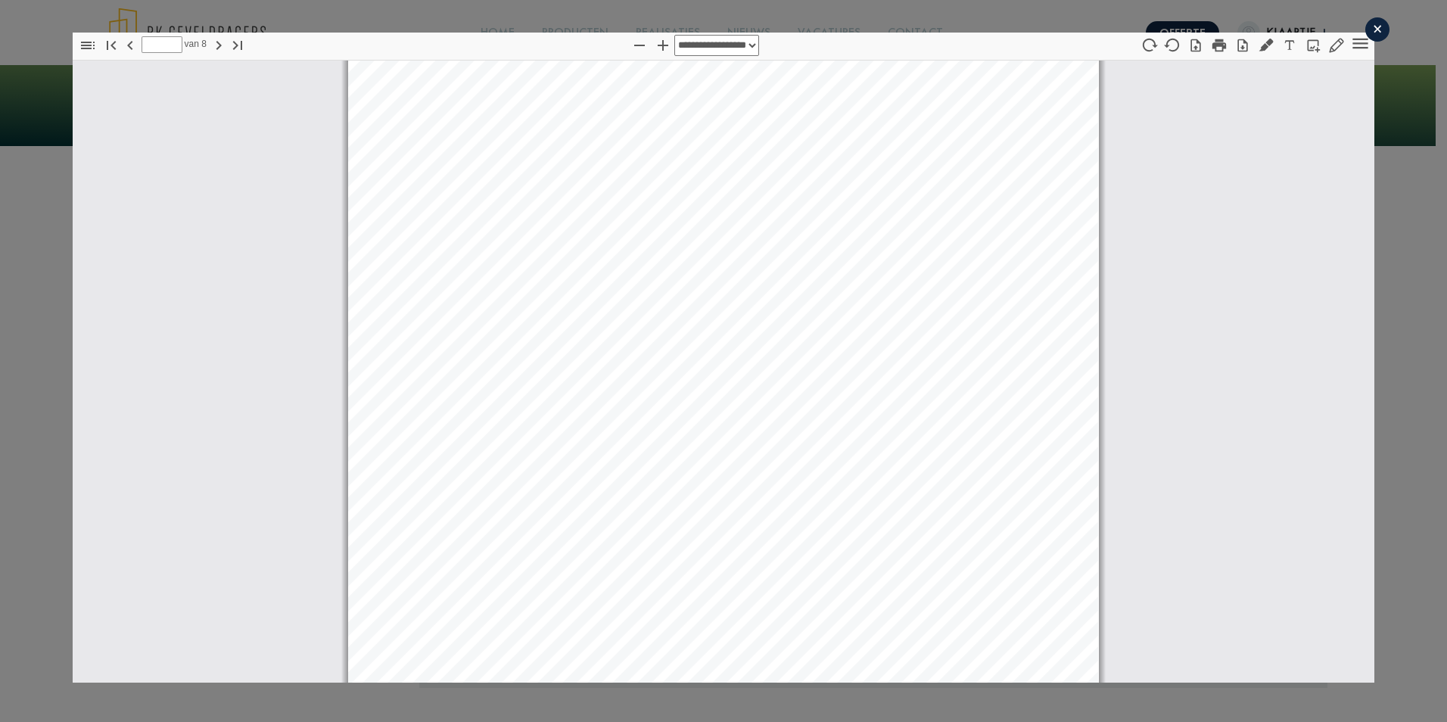
click at [642, 711] on div "**********" at bounding box center [723, 357] width 1447 height 714
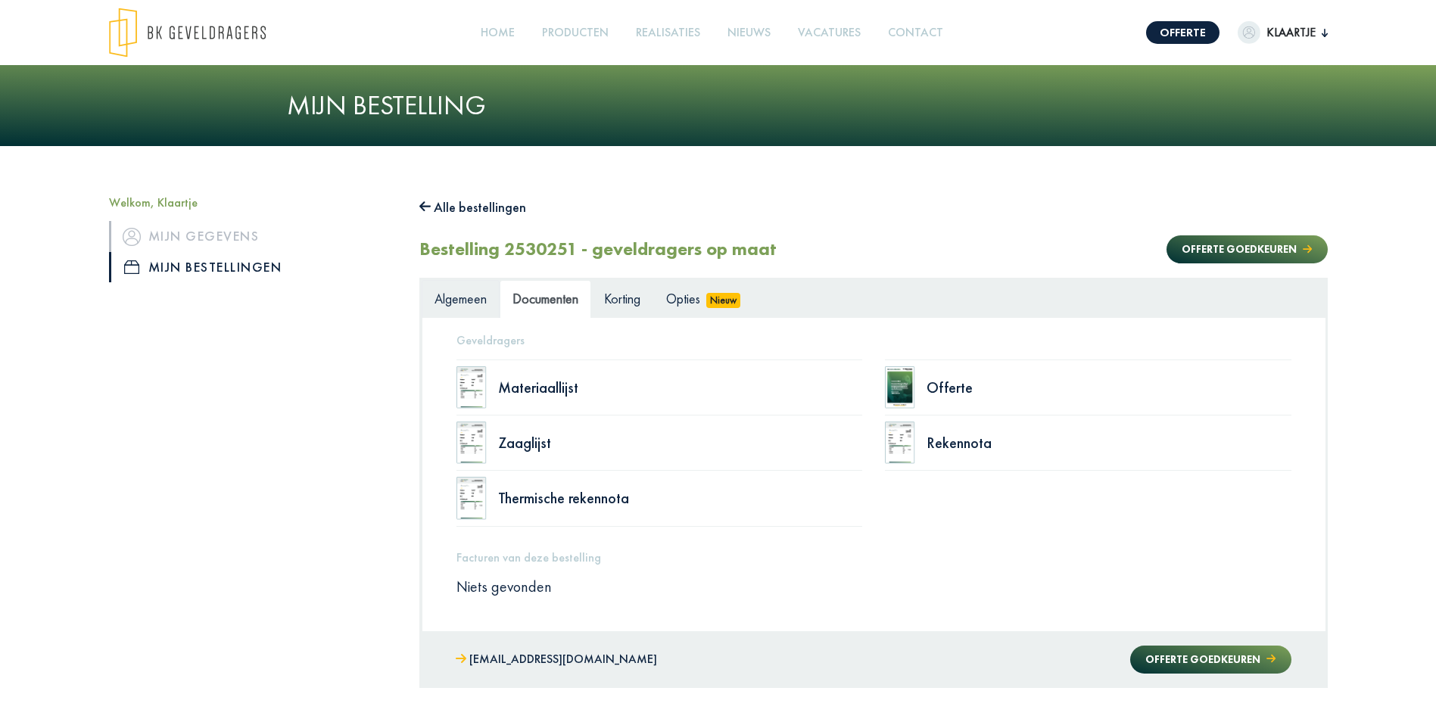
click at [479, 296] on span "Algemeen" at bounding box center [460, 298] width 52 height 17
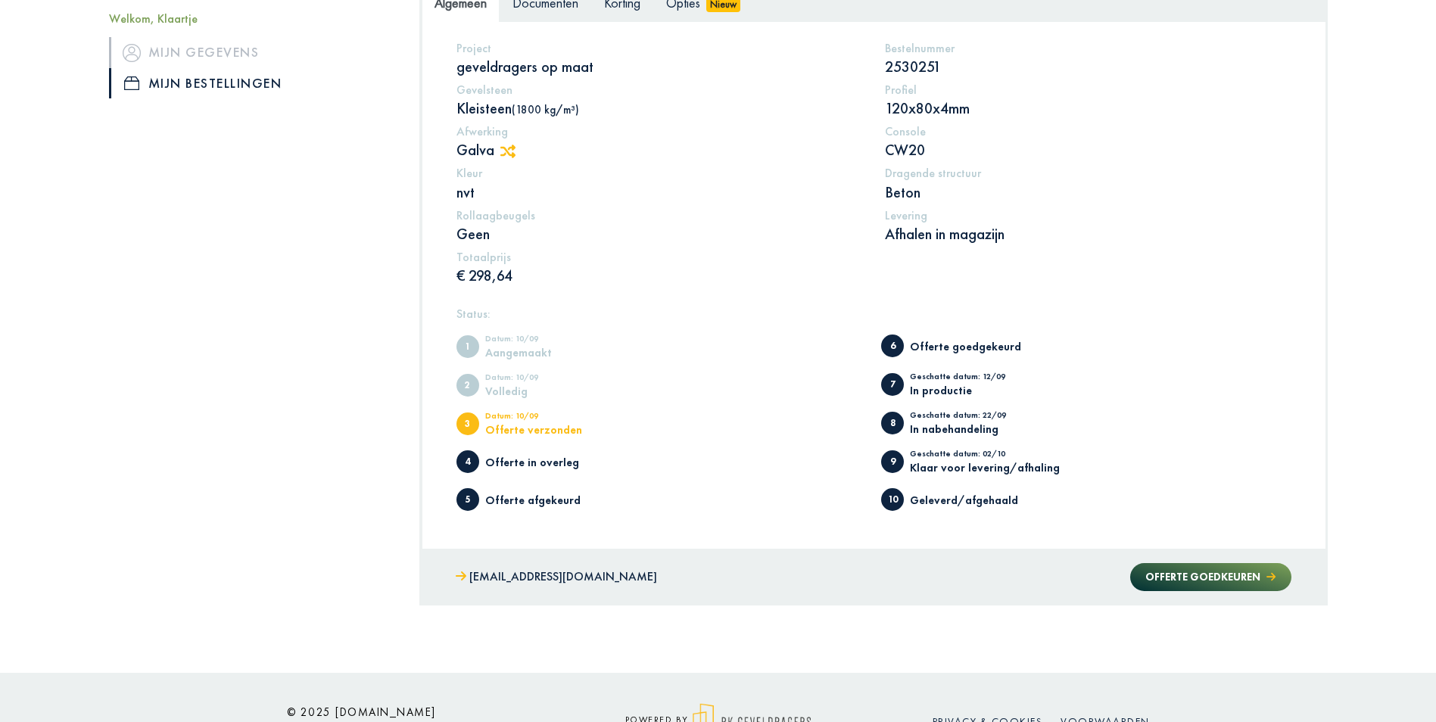
scroll to position [269, 0]
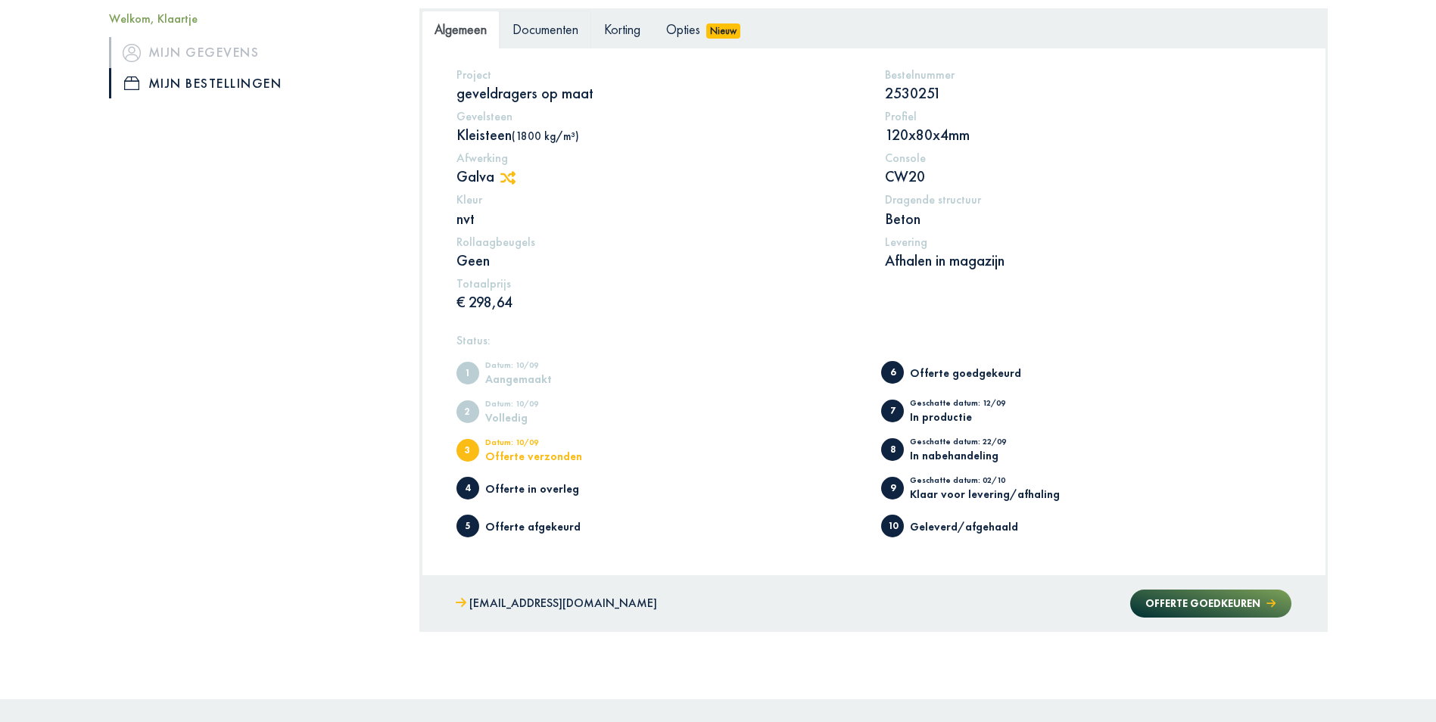
click at [561, 37] on span "Documenten" at bounding box center [545, 28] width 66 height 17
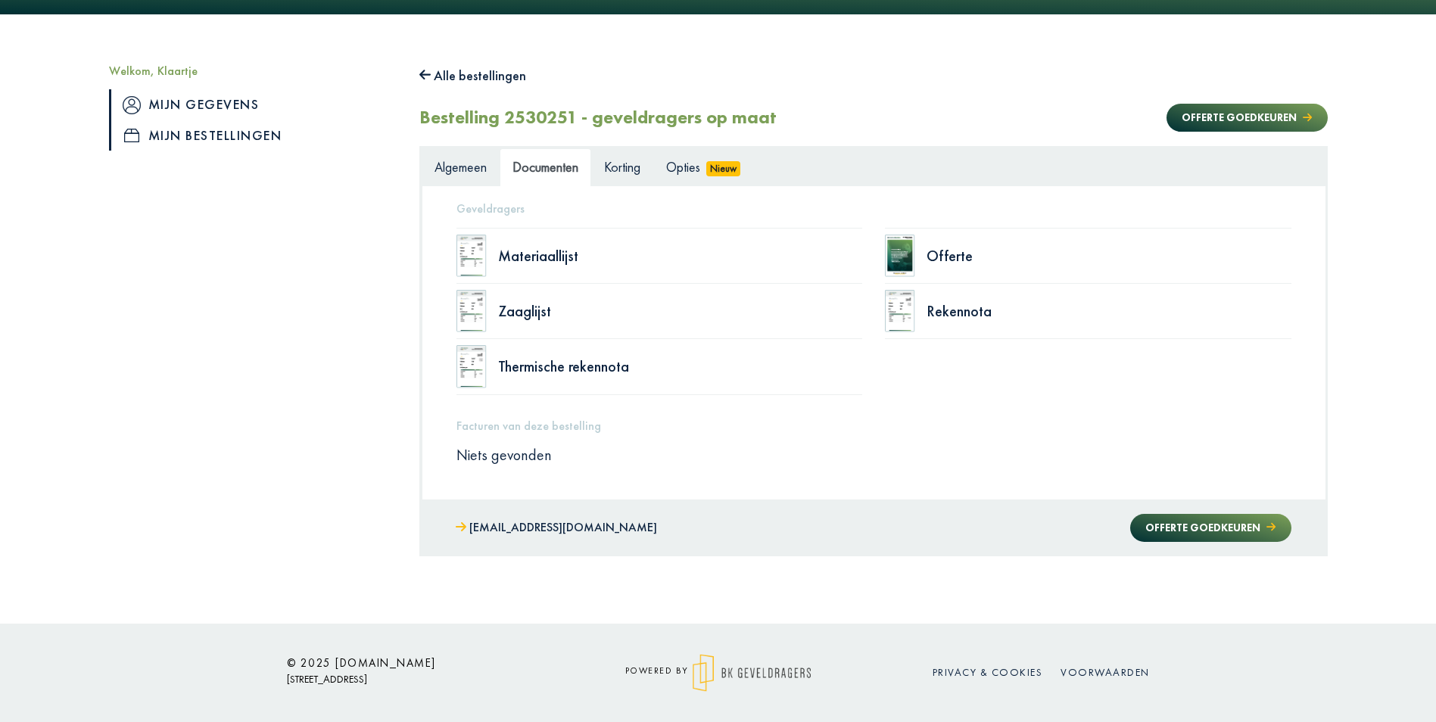
click at [223, 103] on link "Mijn gegevens" at bounding box center [253, 104] width 288 height 30
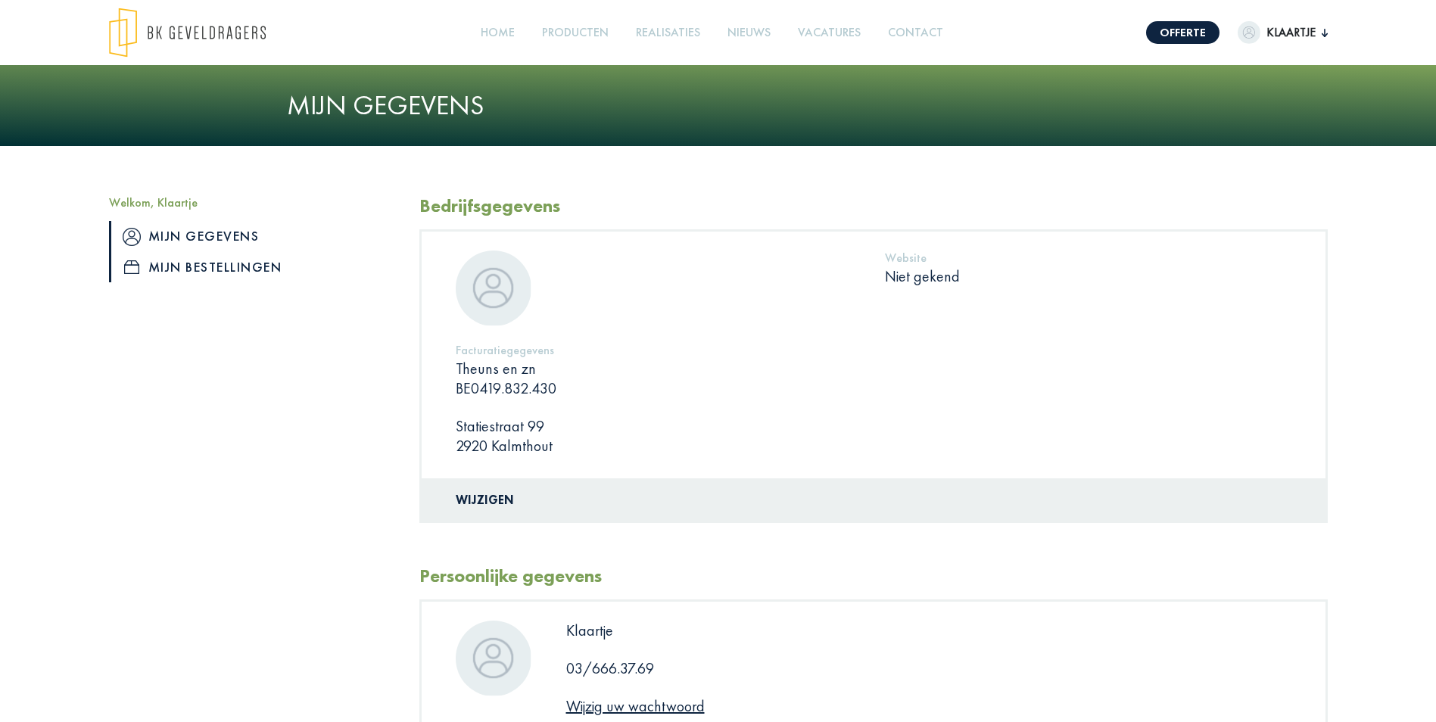
click at [186, 275] on link "Mijn bestellingen" at bounding box center [253, 267] width 288 height 30
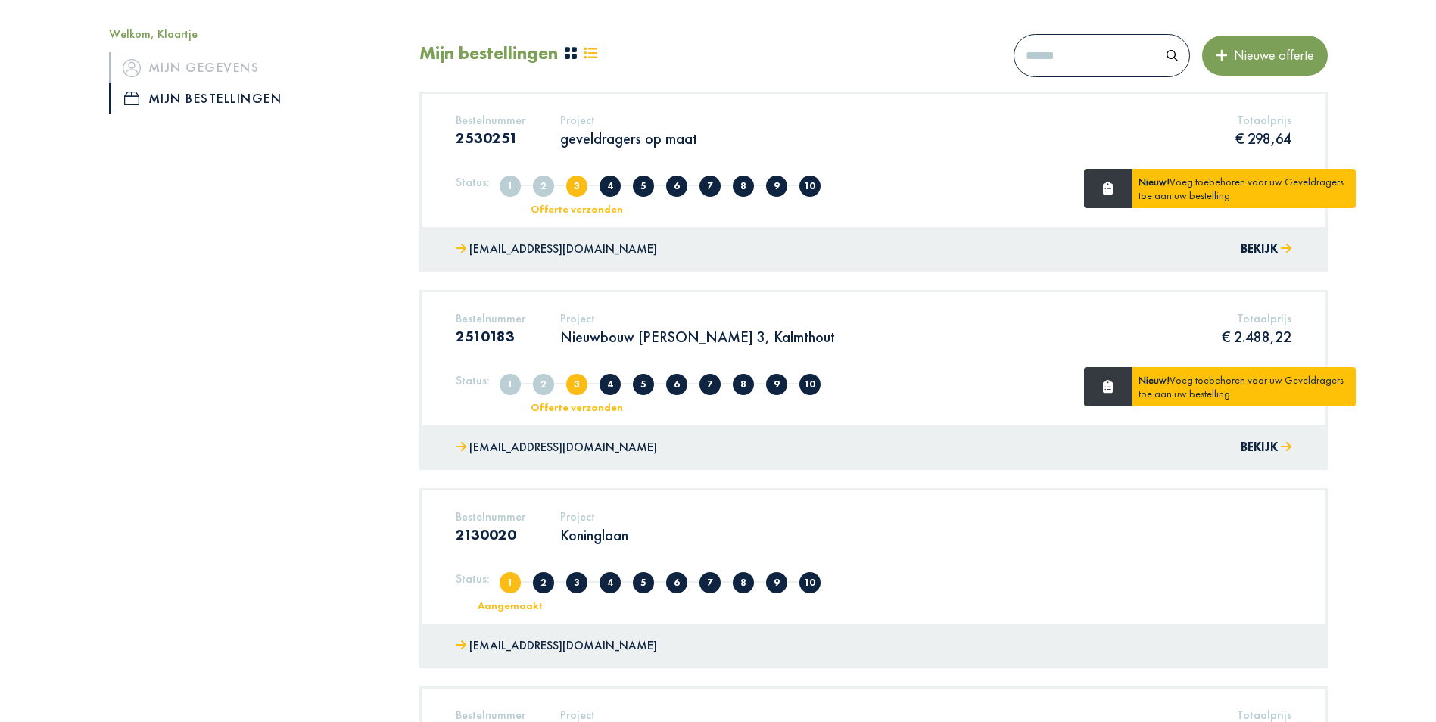
scroll to position [151, 0]
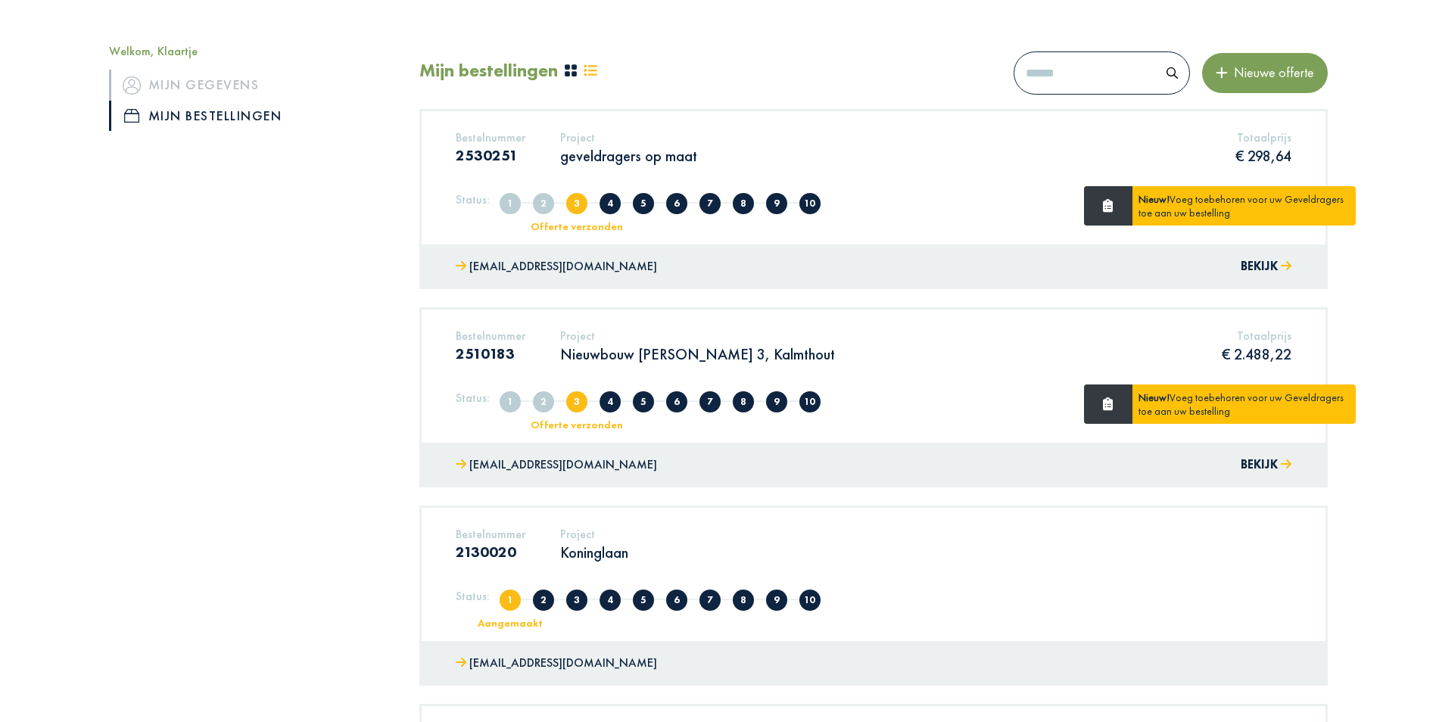
click at [1228, 81] on button "Nieuwe offerte" at bounding box center [1265, 72] width 126 height 39
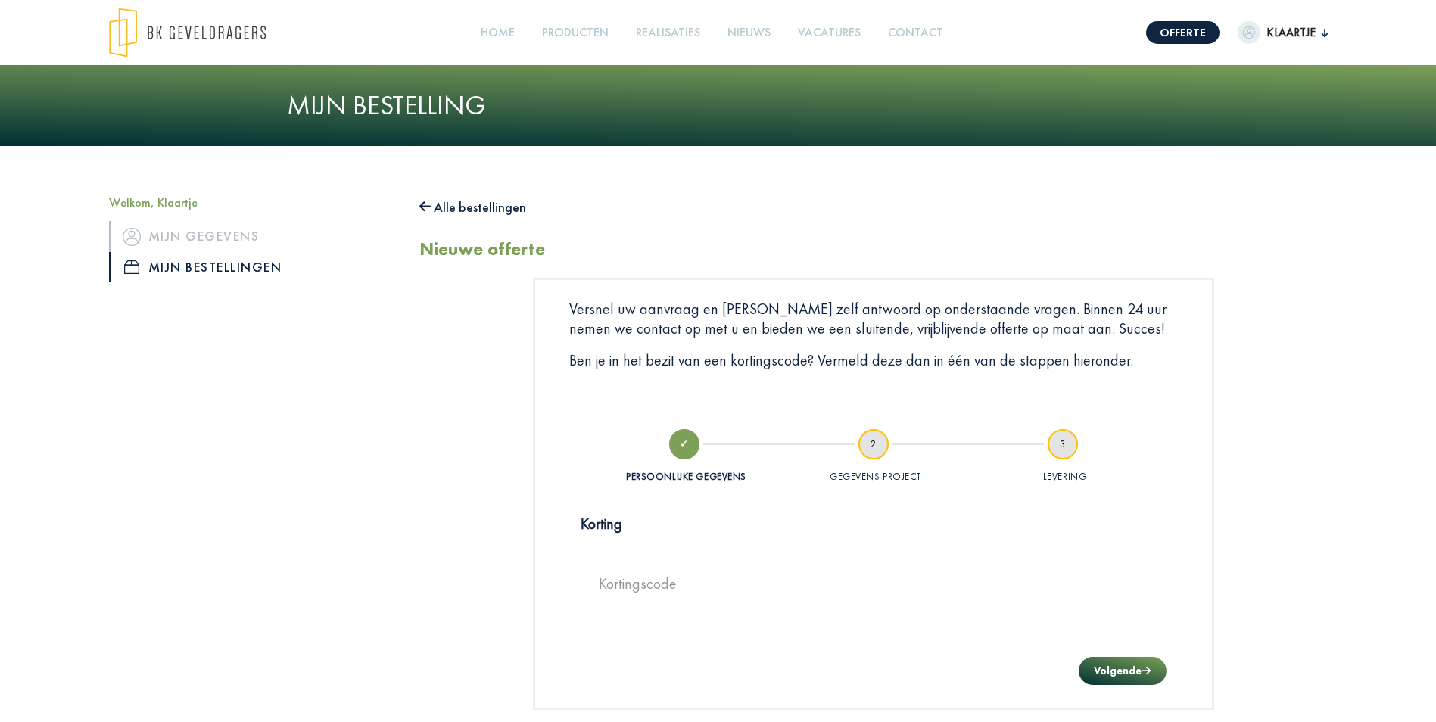
click at [456, 207] on button "Alle bestellingen" at bounding box center [472, 207] width 107 height 24
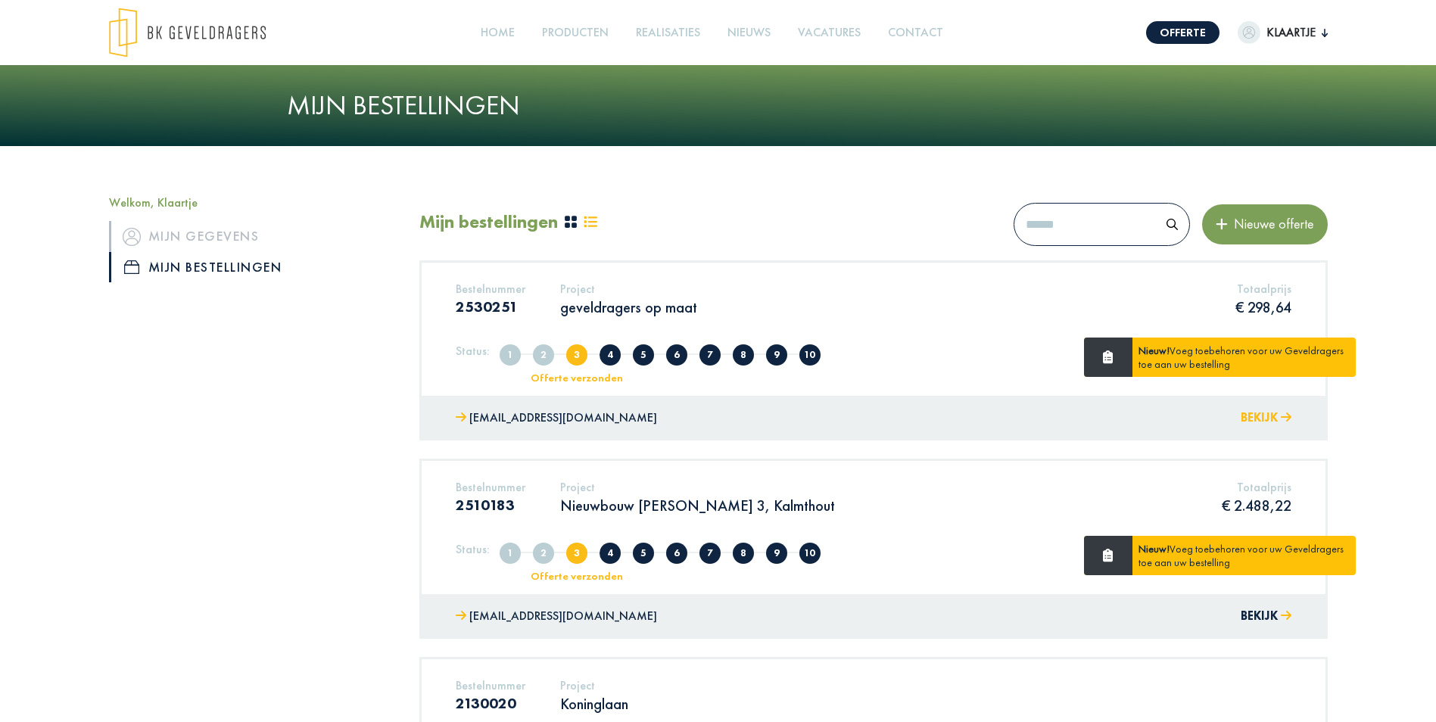
click at [1265, 416] on button "Bekijk" at bounding box center [1265, 418] width 51 height 22
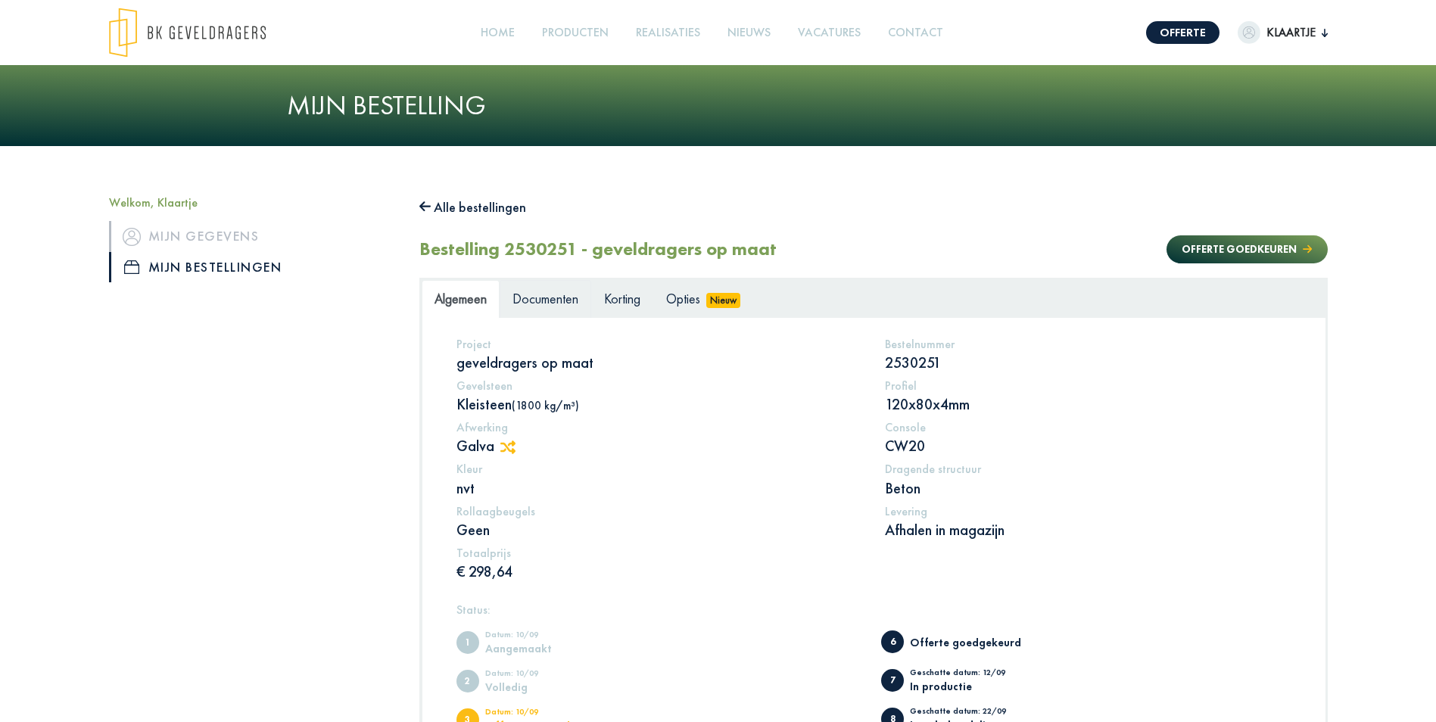
click at [558, 300] on span "Documenten" at bounding box center [545, 298] width 66 height 17
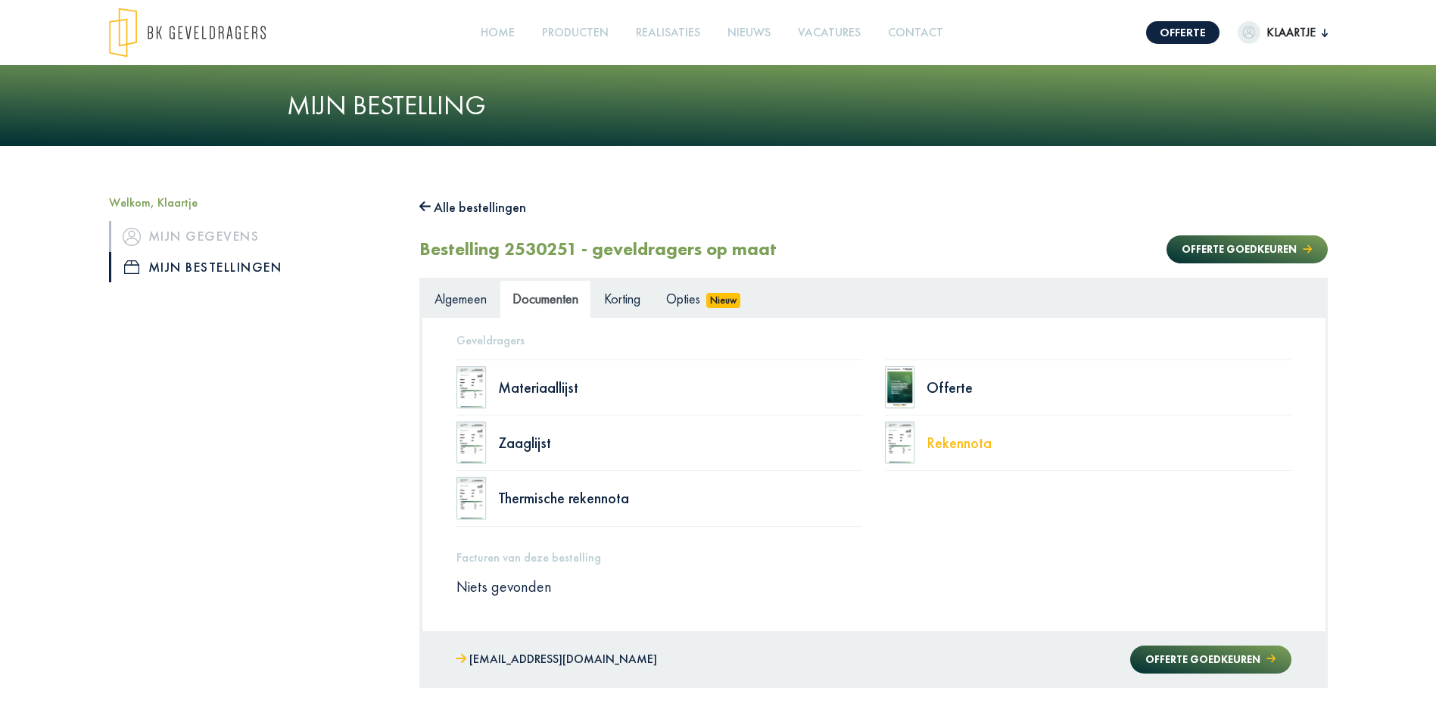
click at [944, 440] on div "Rekennota" at bounding box center [1108, 442] width 365 height 15
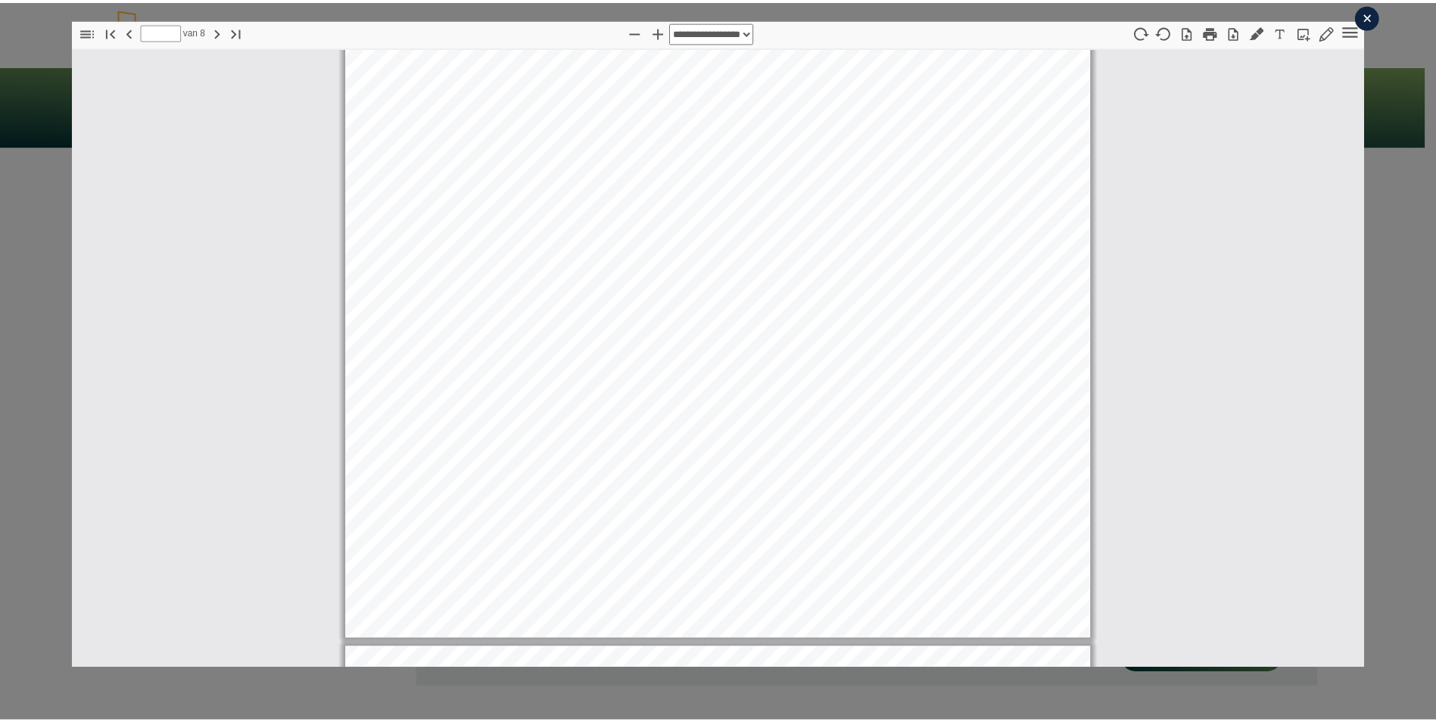
scroll to position [6357, 0]
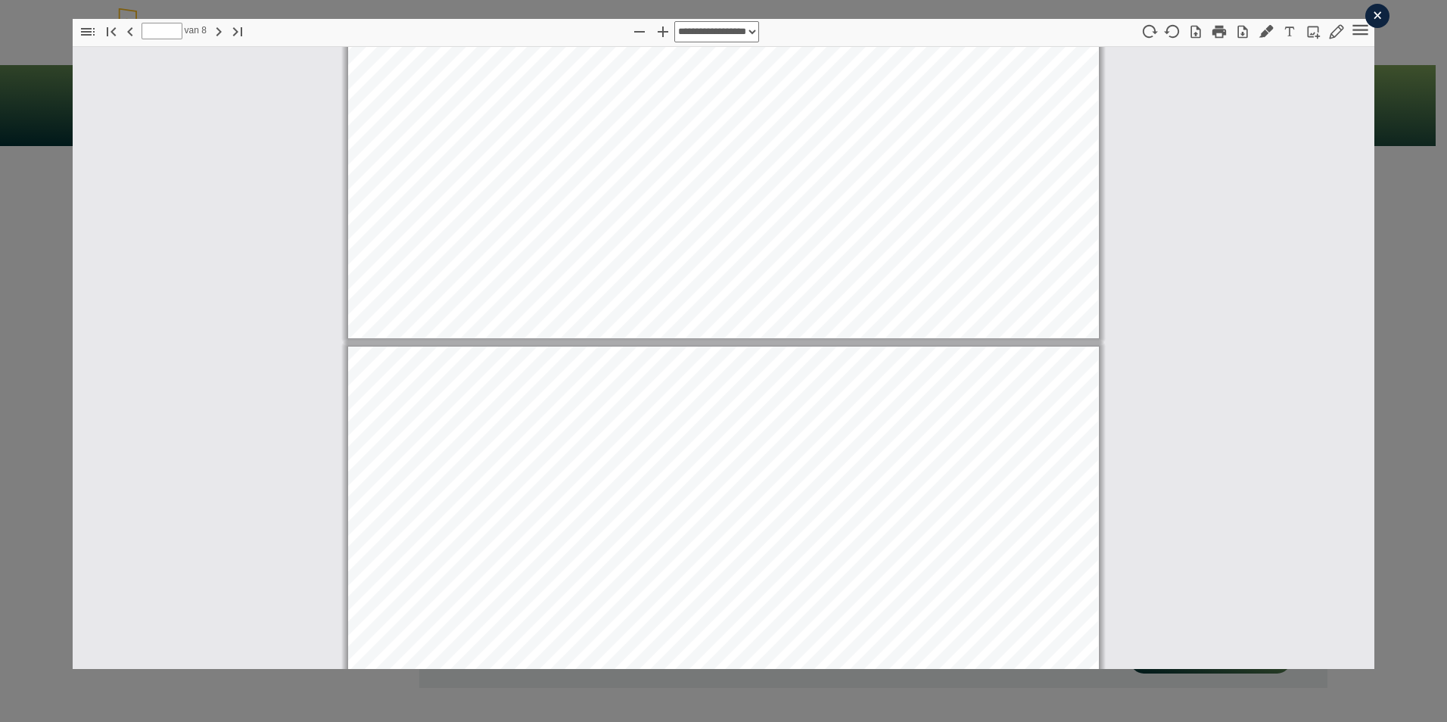
type input "*"
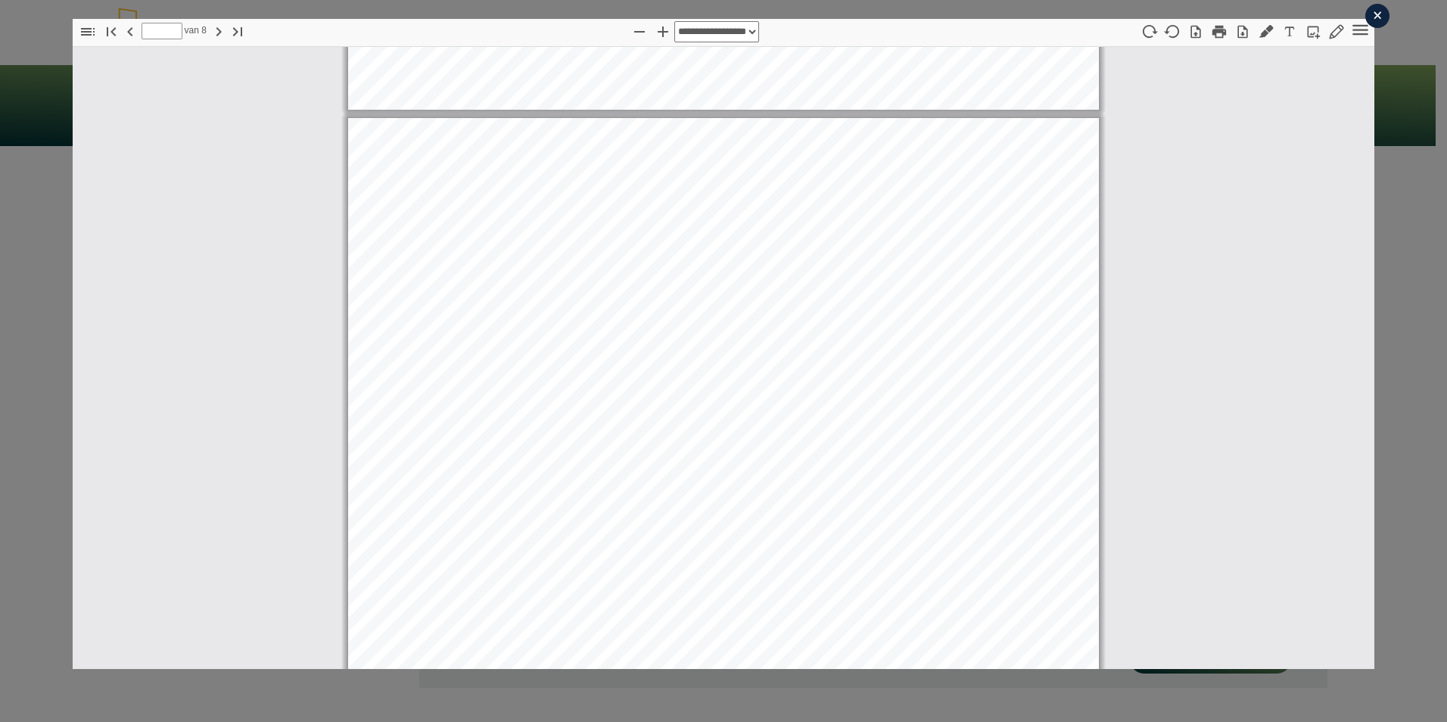
click at [38, 25] on div "**********" at bounding box center [723, 343] width 1447 height 714
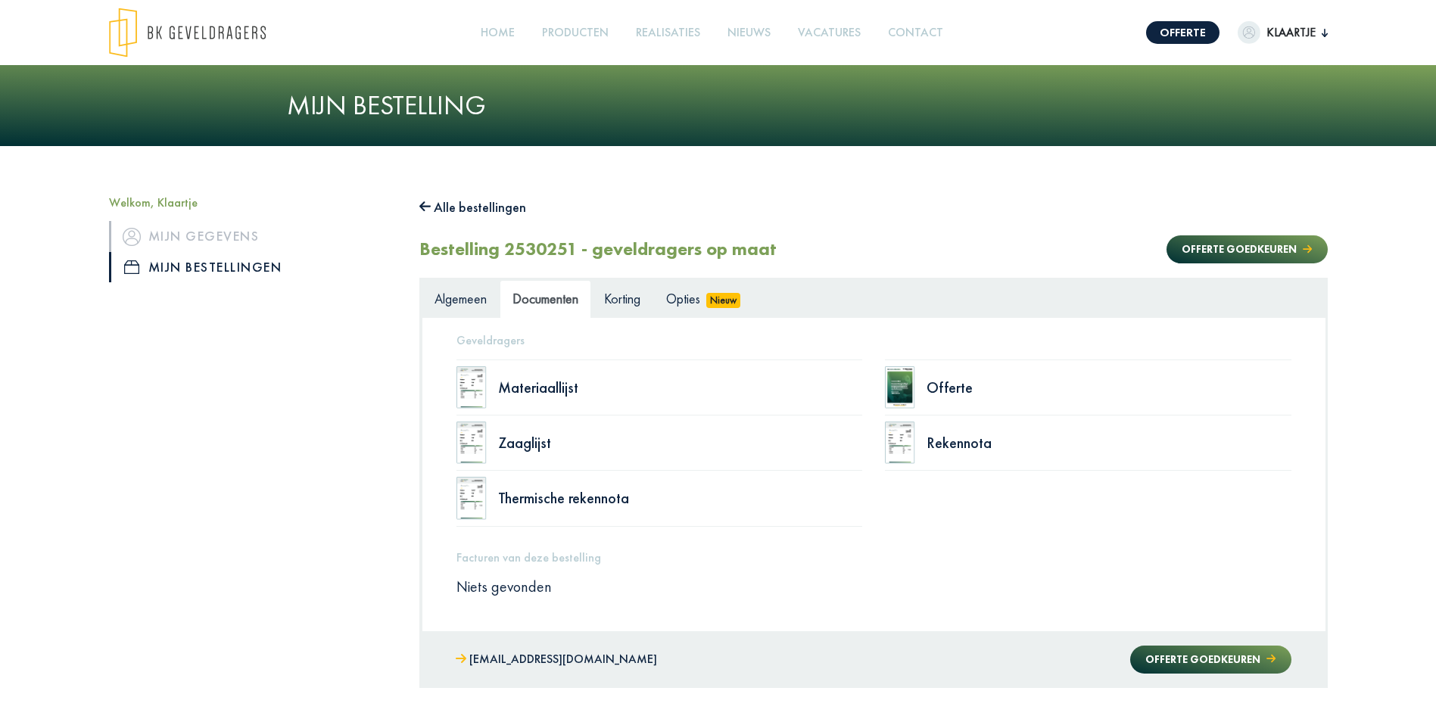
click at [466, 205] on button "Alle bestellingen" at bounding box center [472, 207] width 107 height 24
